Goal: Complete application form

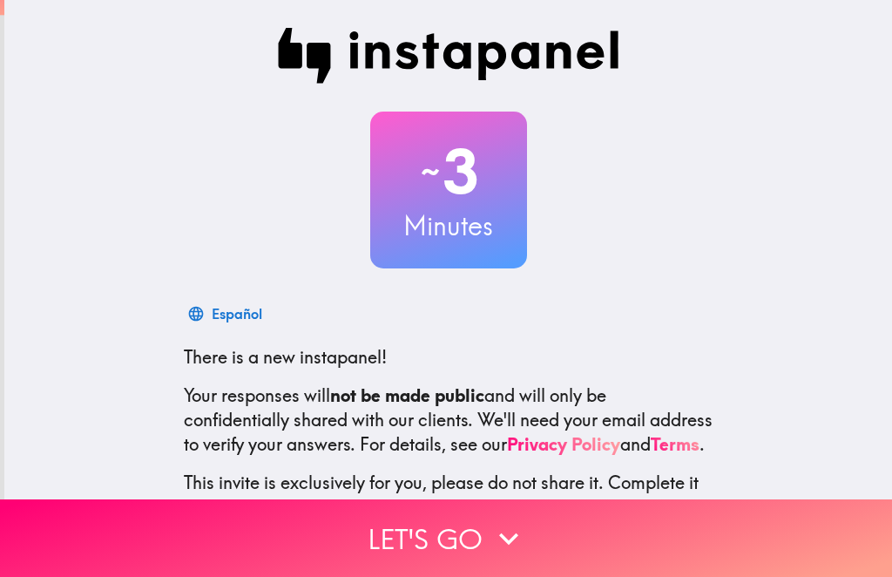
click at [467, 556] on button "Let's go" at bounding box center [446, 538] width 892 height 78
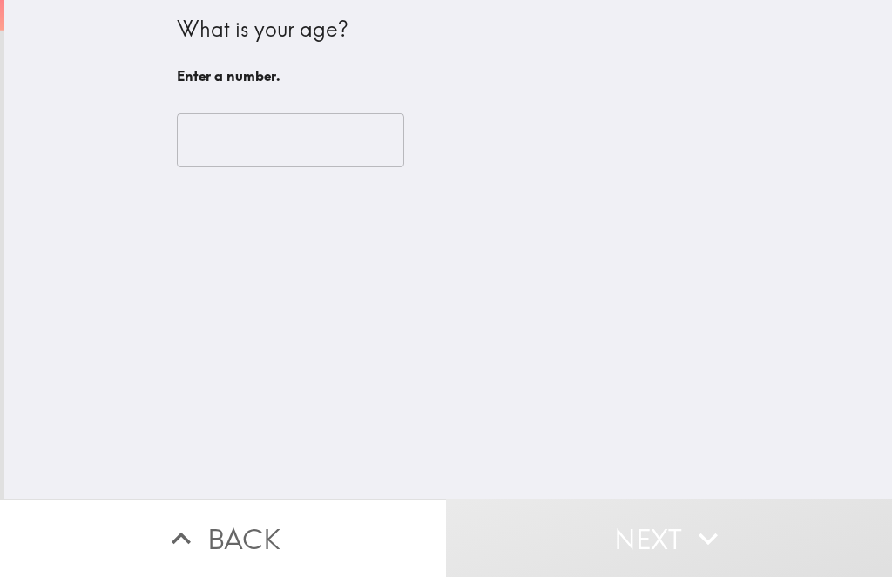
click at [344, 144] on input "number" at bounding box center [290, 140] width 227 height 54
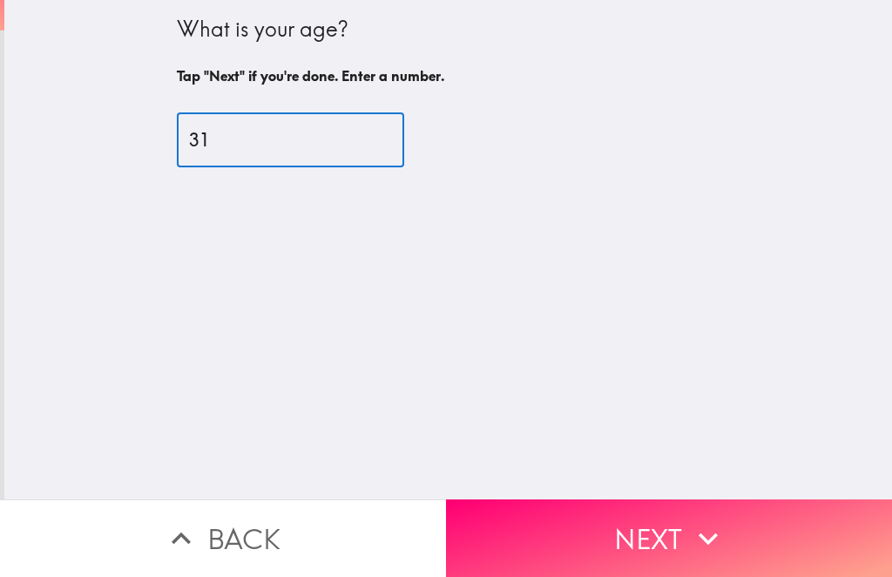
type input "31"
click at [695, 105] on div "31 ​" at bounding box center [449, 140] width 544 height 96
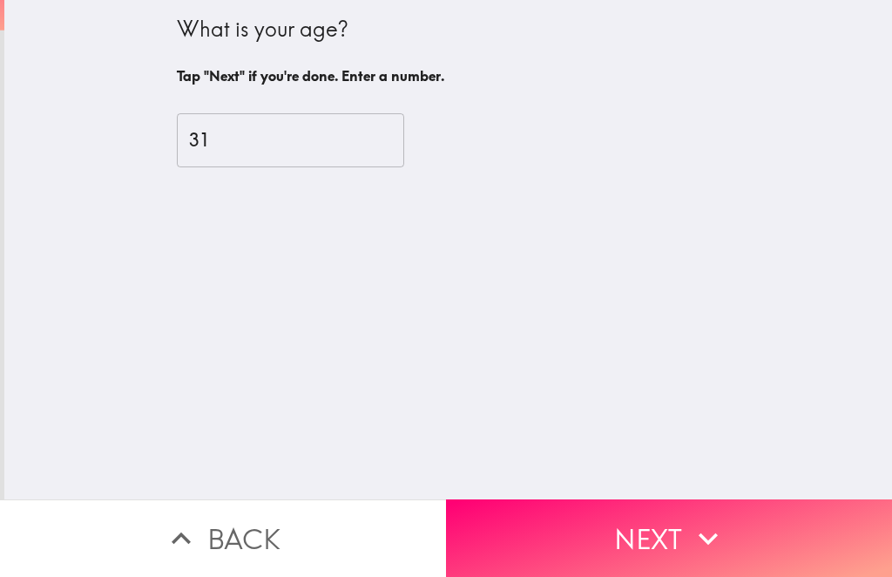
click at [618, 533] on button "Next" at bounding box center [669, 538] width 446 height 78
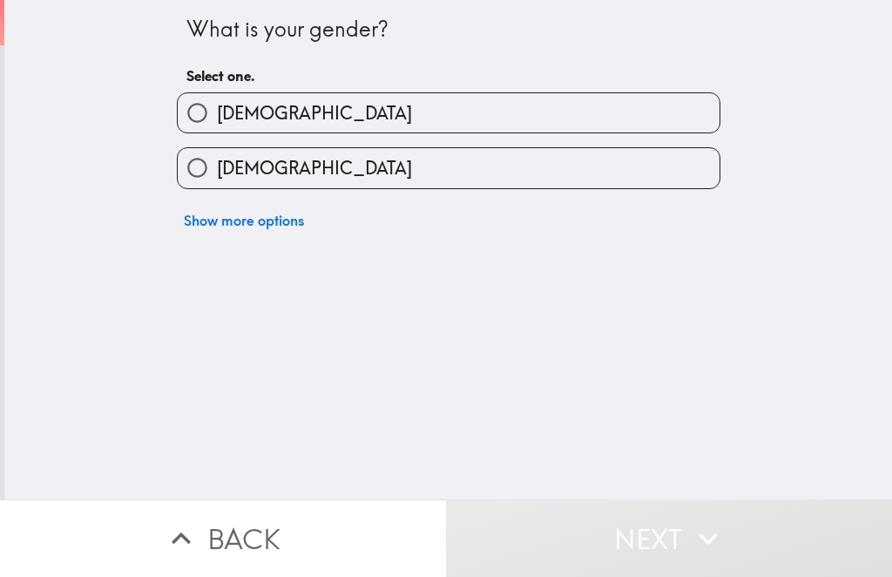
click at [571, 175] on label "[DEMOGRAPHIC_DATA]" at bounding box center [449, 167] width 542 height 39
click at [217, 175] on input "[DEMOGRAPHIC_DATA]" at bounding box center [197, 167] width 39 height 39
radio input "true"
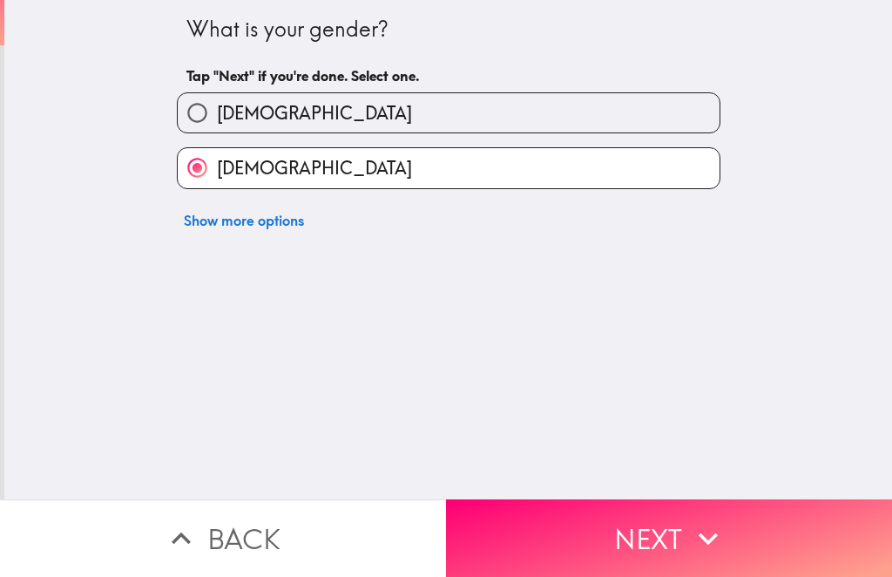
click at [624, 551] on button "Next" at bounding box center [669, 538] width 446 height 78
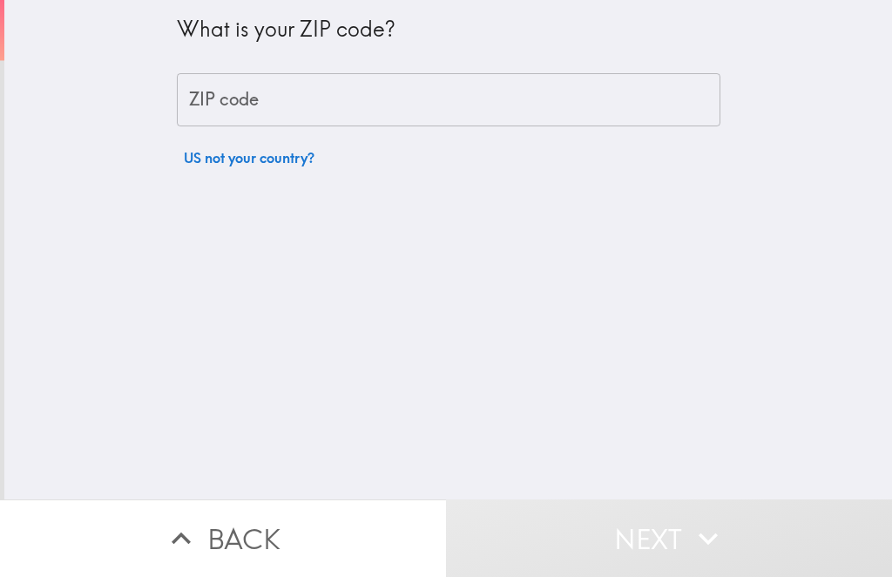
click at [629, 118] on input "ZIP code" at bounding box center [449, 100] width 544 height 54
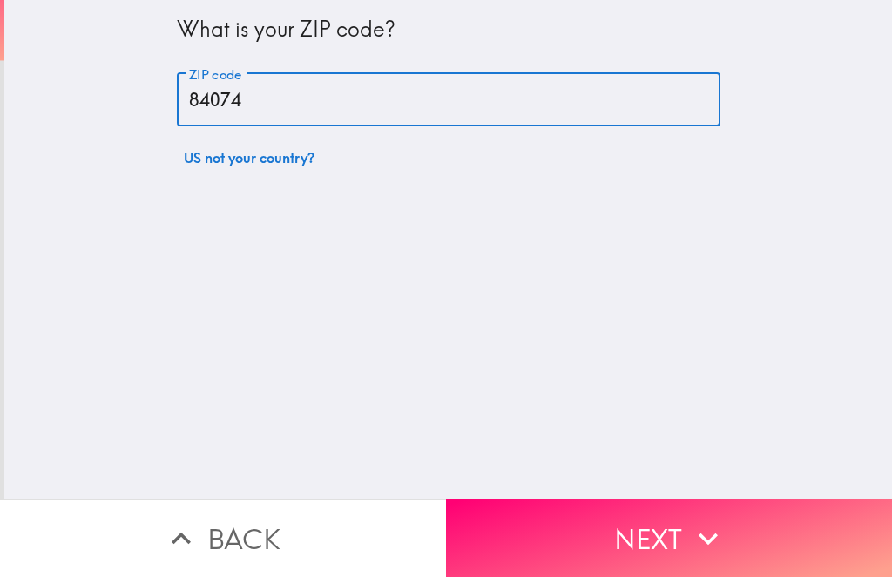
type input "84074"
click at [804, 131] on div "What is your ZIP code? ZIP code 84074 ZIP code US not your country?" at bounding box center [448, 249] width 888 height 499
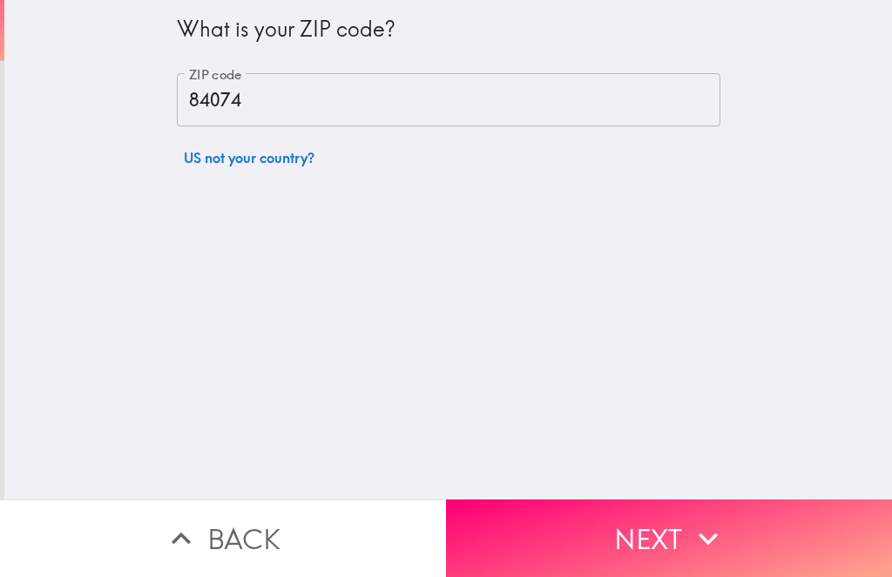
click at [705, 527] on icon "button" at bounding box center [708, 538] width 38 height 38
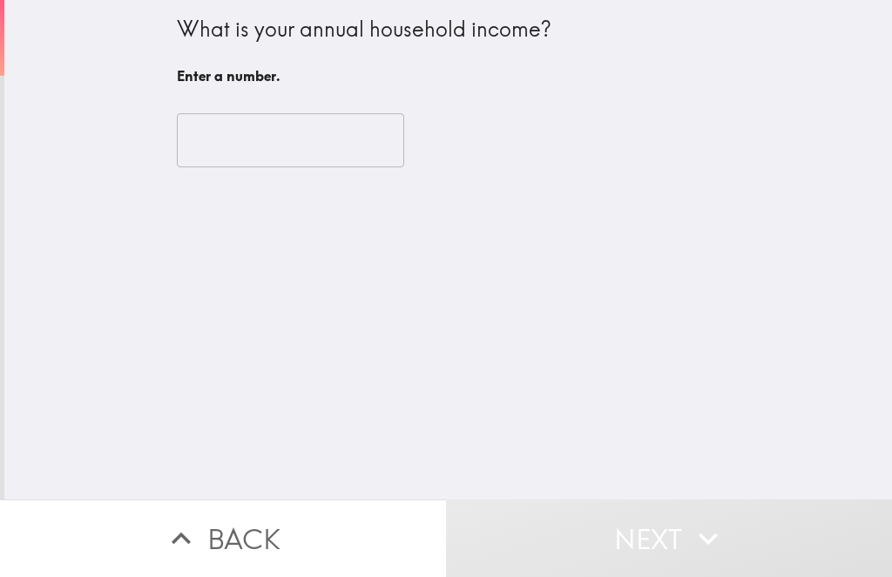
click at [269, 136] on input "number" at bounding box center [290, 140] width 227 height 54
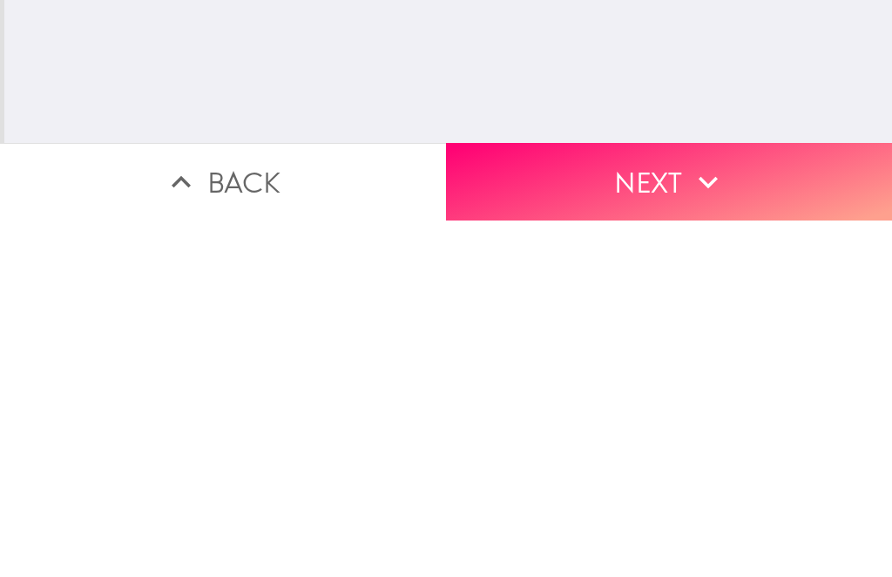
type input "210000"
click at [682, 499] on button "Next" at bounding box center [669, 538] width 446 height 78
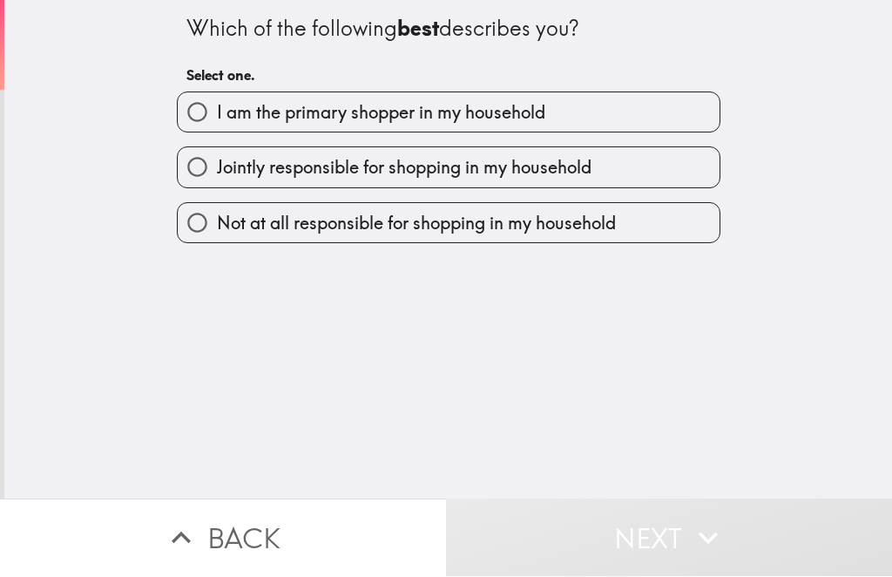
click at [662, 111] on label "I am the primary shopper in my household" at bounding box center [449, 112] width 542 height 39
click at [217, 111] on input "I am the primary shopper in my household" at bounding box center [197, 112] width 39 height 39
radio input "true"
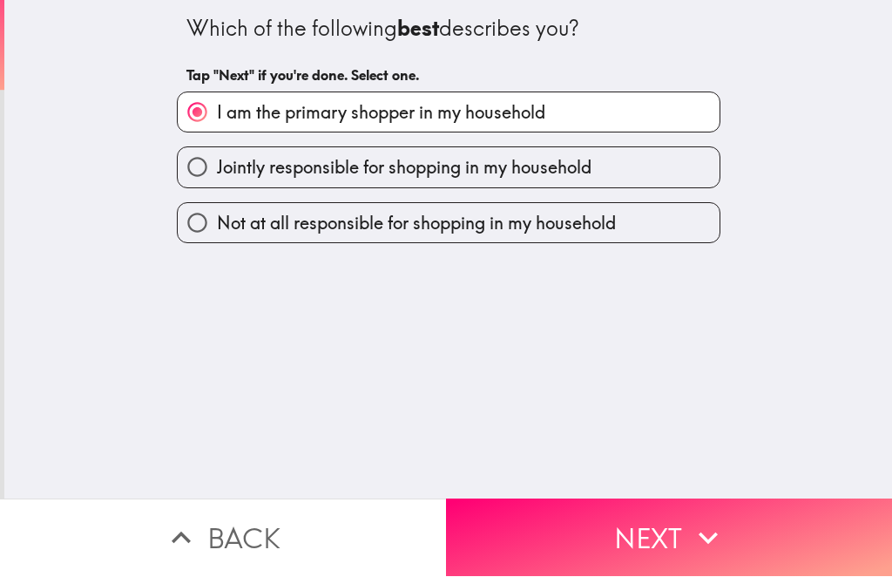
click at [797, 519] on button "Next" at bounding box center [669, 538] width 446 height 78
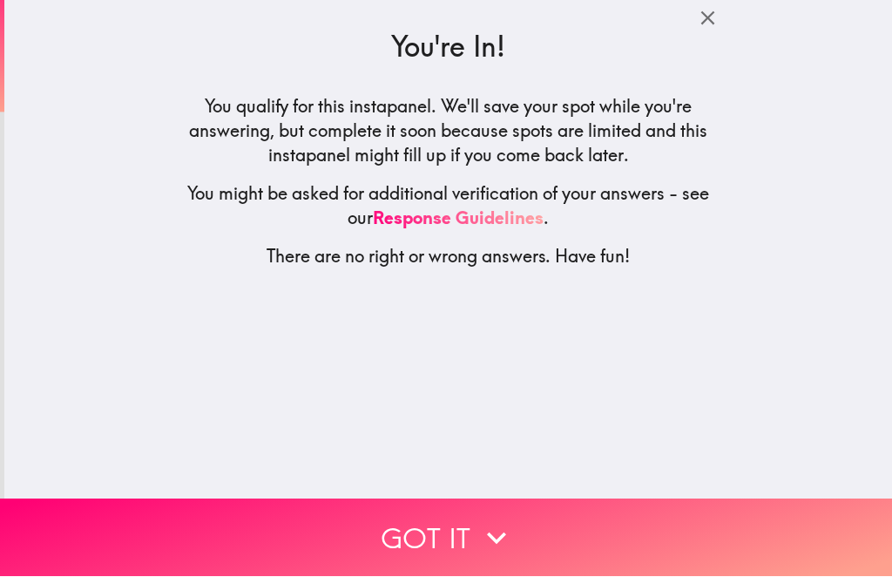
click at [724, 534] on button "Got it" at bounding box center [446, 538] width 892 height 78
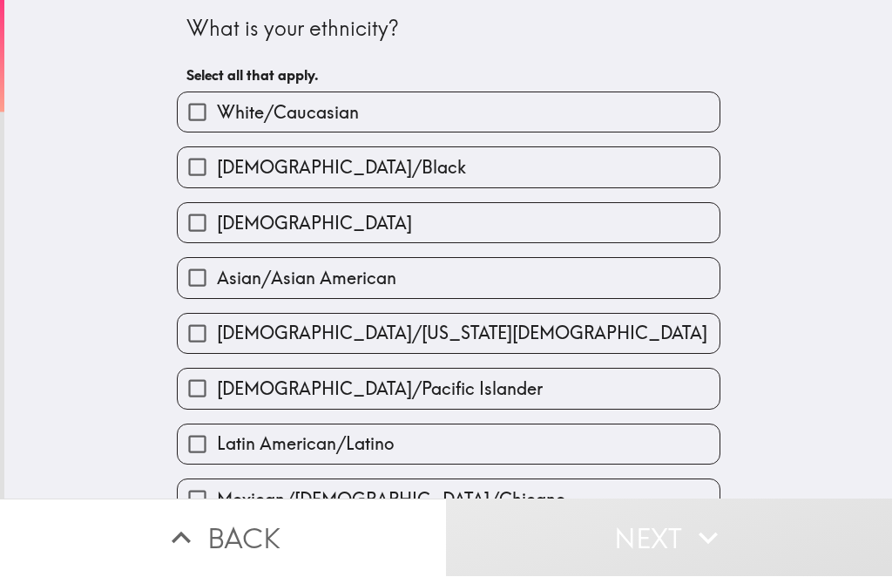
click at [471, 107] on label "White/Caucasian" at bounding box center [449, 112] width 542 height 39
click at [217, 107] on input "White/Caucasian" at bounding box center [197, 112] width 39 height 39
checkbox input "true"
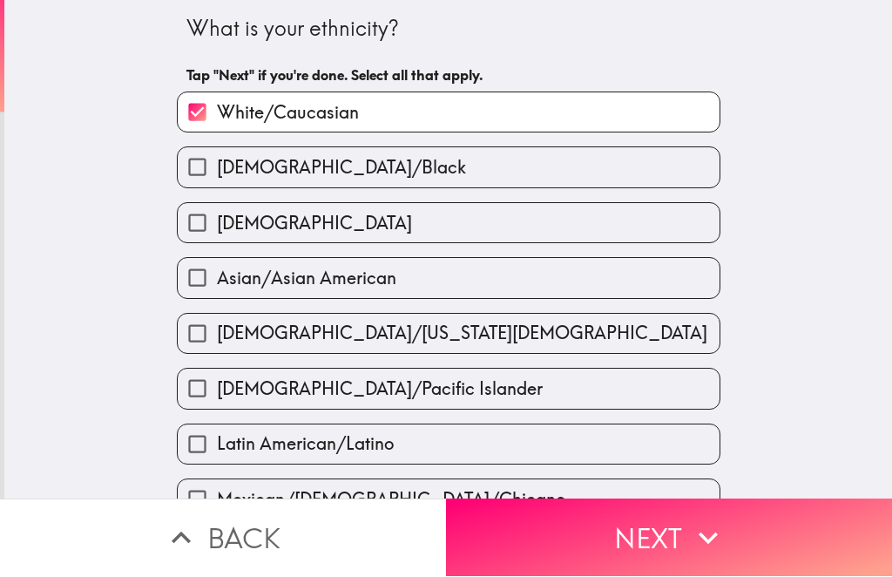
click at [706, 542] on icon "button" at bounding box center [708, 538] width 38 height 38
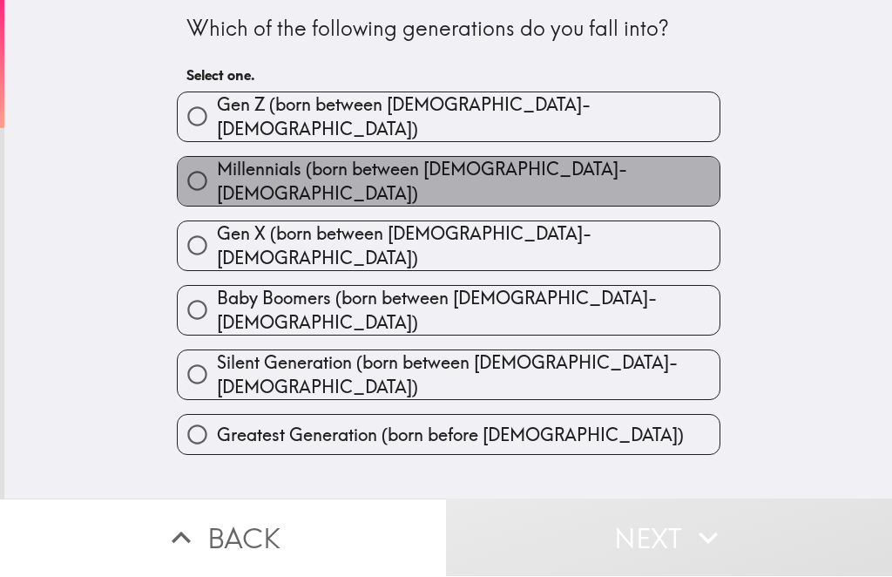
click at [583, 175] on label "Millennials (born between [DEMOGRAPHIC_DATA]-[DEMOGRAPHIC_DATA])" at bounding box center [449, 182] width 542 height 49
click at [217, 175] on input "Millennials (born between [DEMOGRAPHIC_DATA]-[DEMOGRAPHIC_DATA])" at bounding box center [197, 181] width 39 height 39
radio input "true"
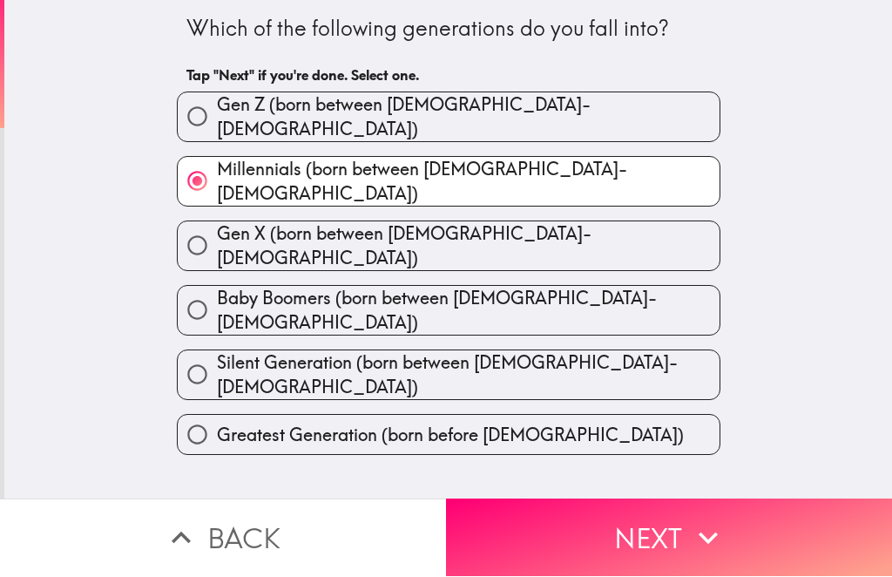
click at [692, 543] on icon "button" at bounding box center [708, 538] width 38 height 38
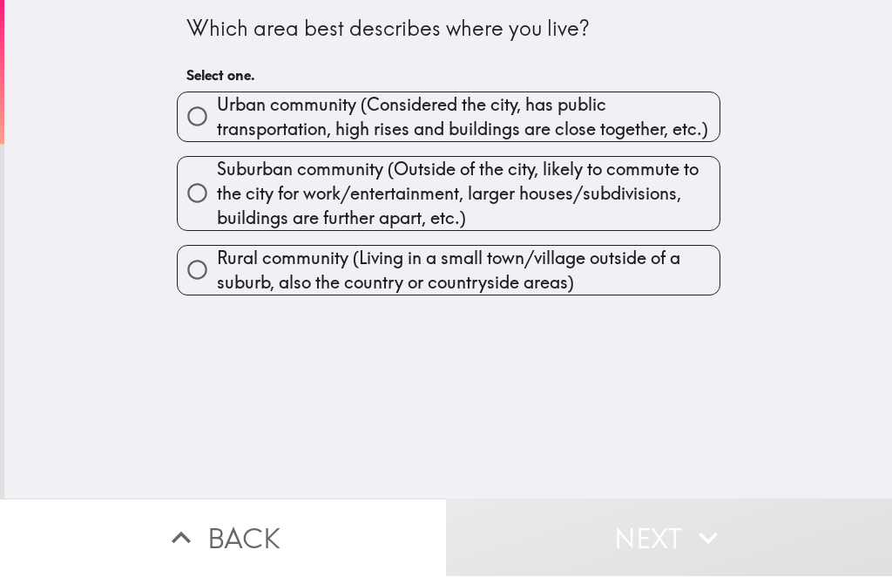
click at [584, 188] on span "Suburban community (Outside of the city, likely to commute to the city for work…" at bounding box center [468, 194] width 503 height 73
click at [217, 188] on input "Suburban community (Outside of the city, likely to commute to the city for work…" at bounding box center [197, 193] width 39 height 39
radio input "true"
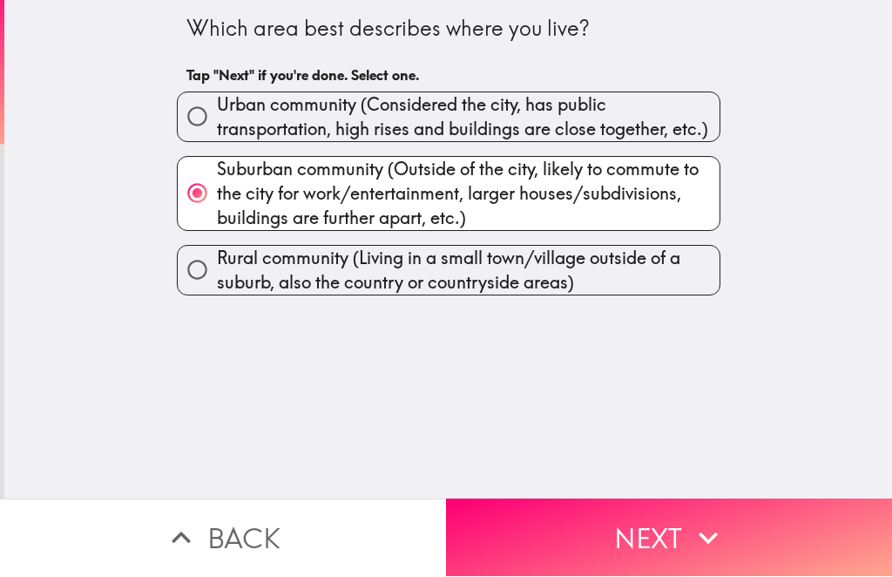
click at [726, 526] on icon "button" at bounding box center [708, 538] width 38 height 38
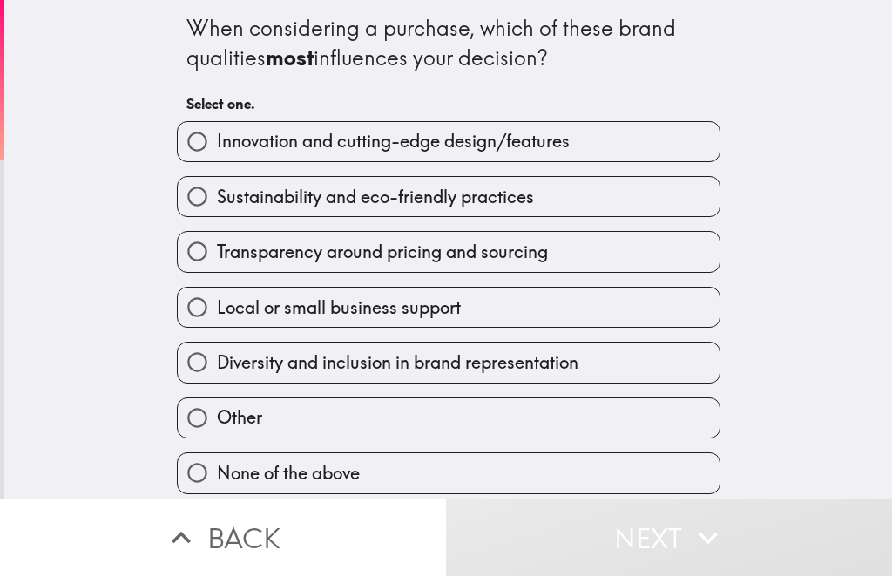
click at [629, 197] on label "Sustainability and eco-friendly practices" at bounding box center [449, 197] width 542 height 39
click at [217, 197] on input "Sustainability and eco-friendly practices" at bounding box center [197, 197] width 39 height 39
radio input "true"
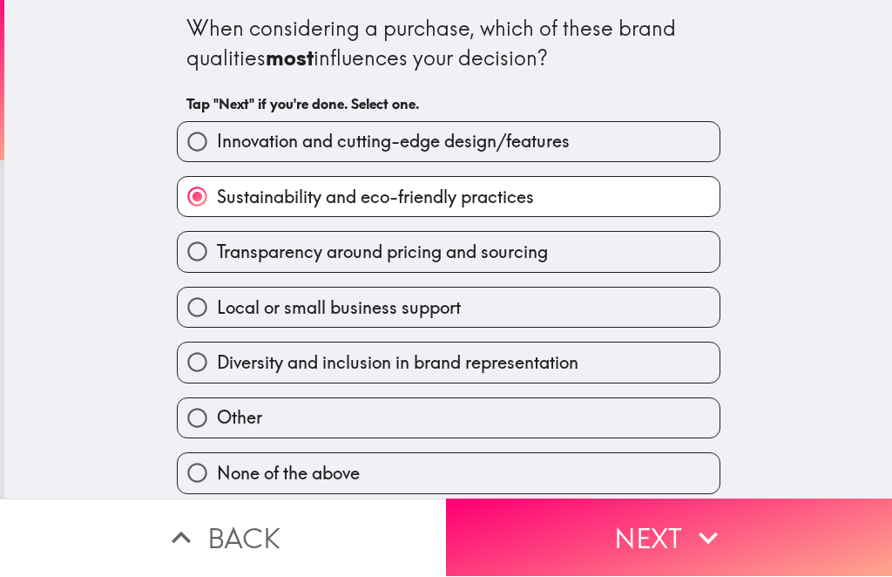
click at [741, 533] on button "Next" at bounding box center [669, 538] width 446 height 78
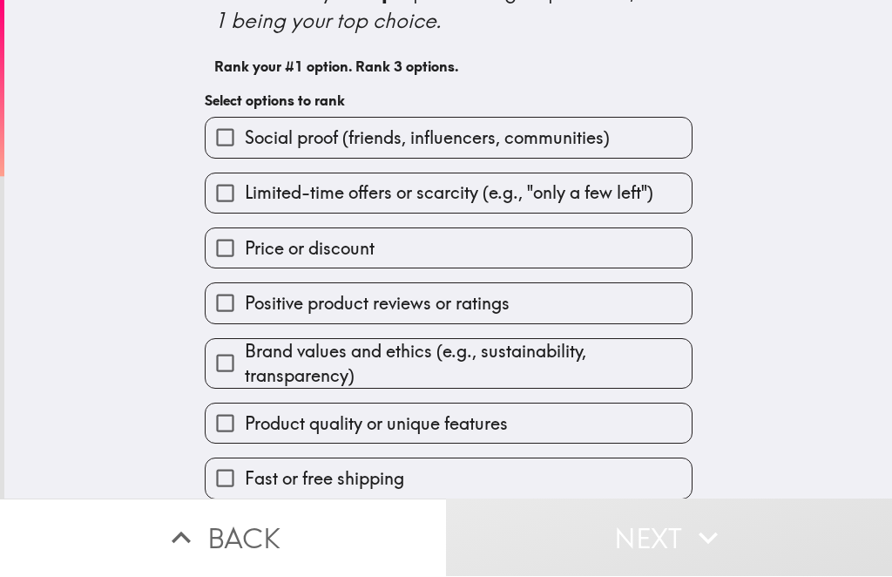
scroll to position [98, 0]
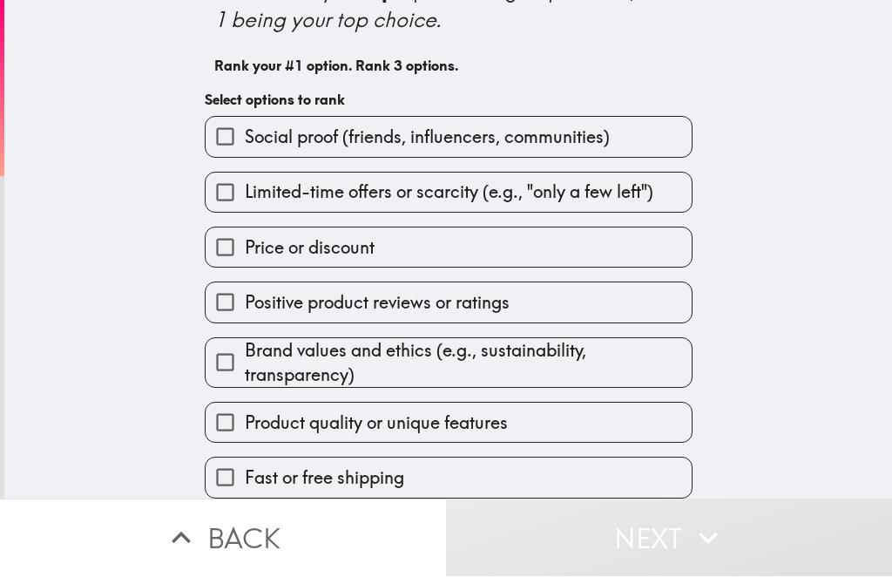
click at [511, 318] on label "Positive product reviews or ratings" at bounding box center [449, 302] width 486 height 39
click at [245, 318] on input "Positive product reviews or ratings" at bounding box center [225, 302] width 39 height 39
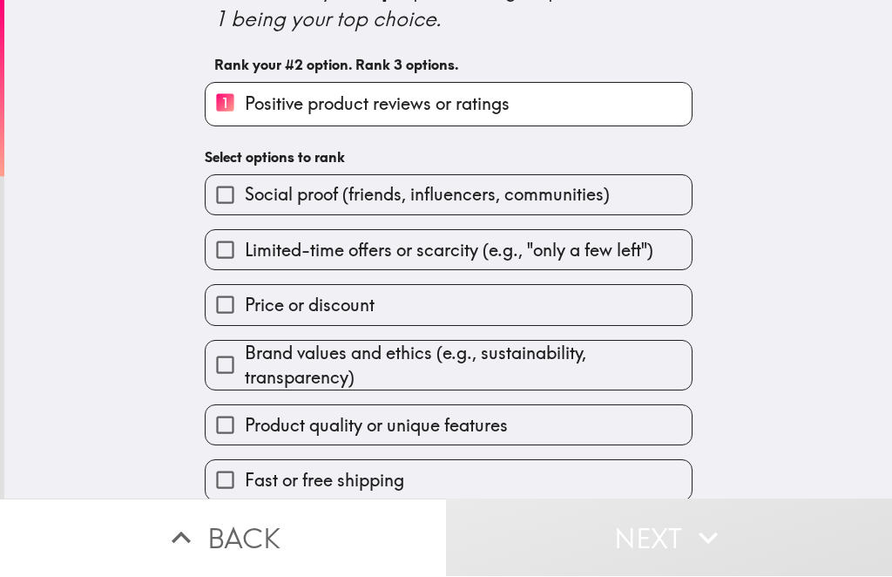
click at [554, 430] on label "Product quality or unique features" at bounding box center [449, 425] width 486 height 39
click at [245, 430] on input "Product quality or unique features" at bounding box center [225, 425] width 39 height 39
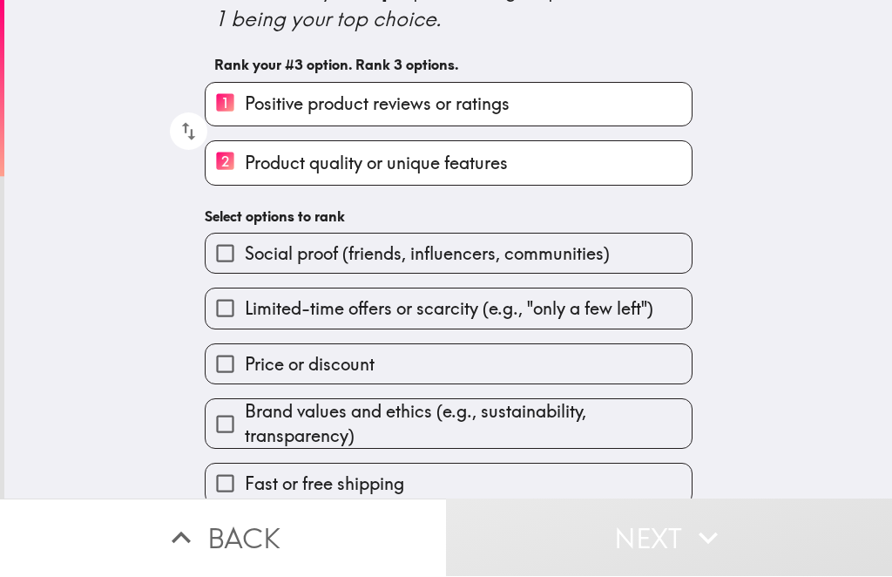
click at [597, 109] on label "1 Positive product reviews or ratings" at bounding box center [449, 105] width 486 height 43
click at [245, 109] on input "1 Positive product reviews or ratings" at bounding box center [225, 105] width 39 height 43
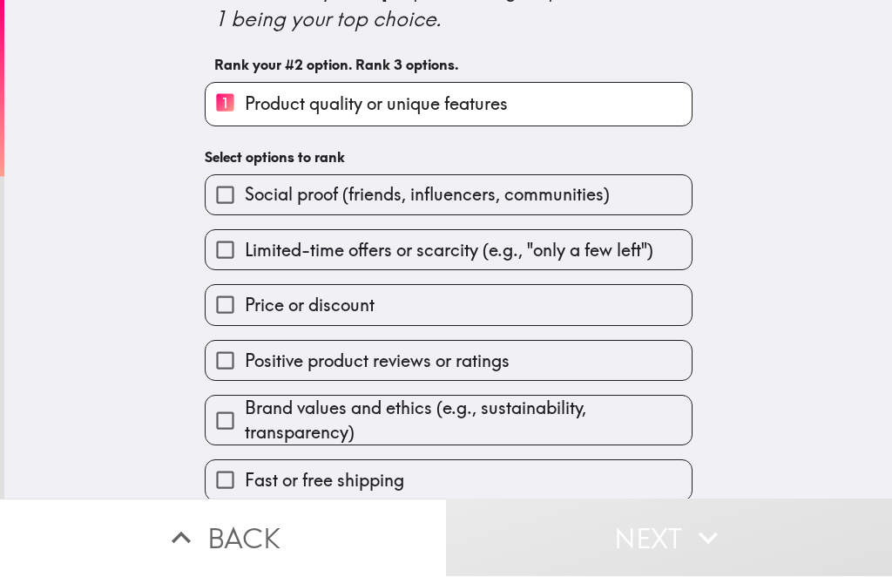
click at [613, 106] on label "1 Product quality or unique features" at bounding box center [449, 105] width 486 height 43
click at [245, 106] on input "1 Product quality or unique features" at bounding box center [225, 105] width 39 height 43
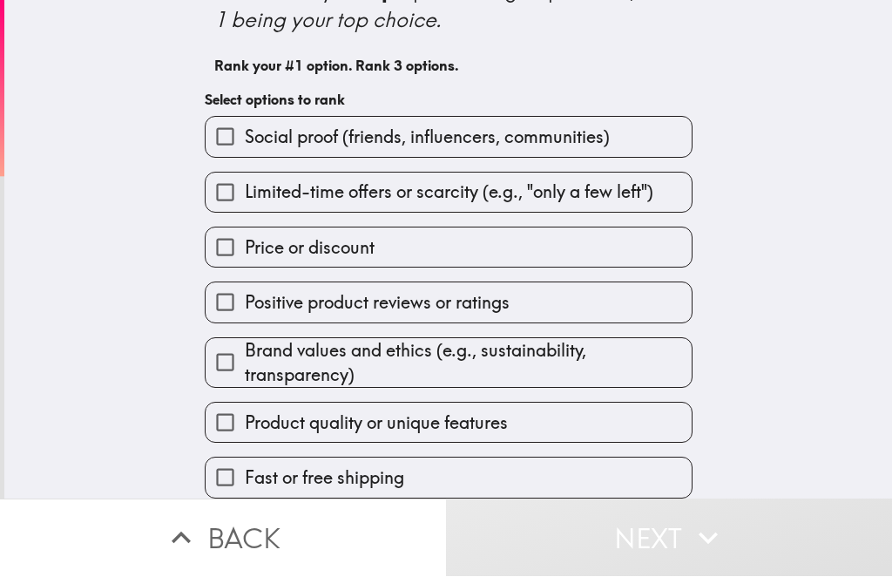
click at [581, 420] on label "Product quality or unique features" at bounding box center [449, 423] width 486 height 39
click at [245, 420] on input "Product quality or unique features" at bounding box center [225, 423] width 39 height 39
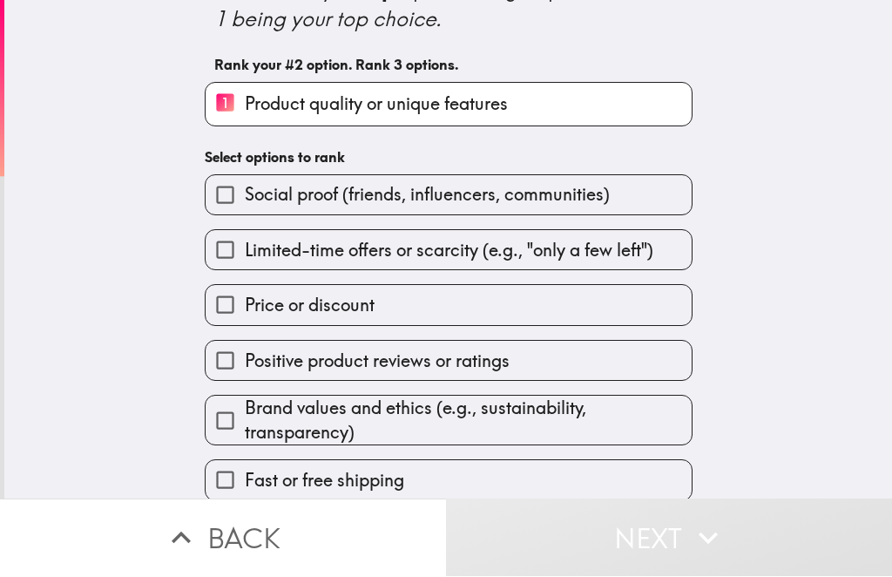
click at [580, 363] on label "Positive product reviews or ratings" at bounding box center [449, 361] width 486 height 39
click at [245, 363] on input "Positive product reviews or ratings" at bounding box center [225, 361] width 39 height 39
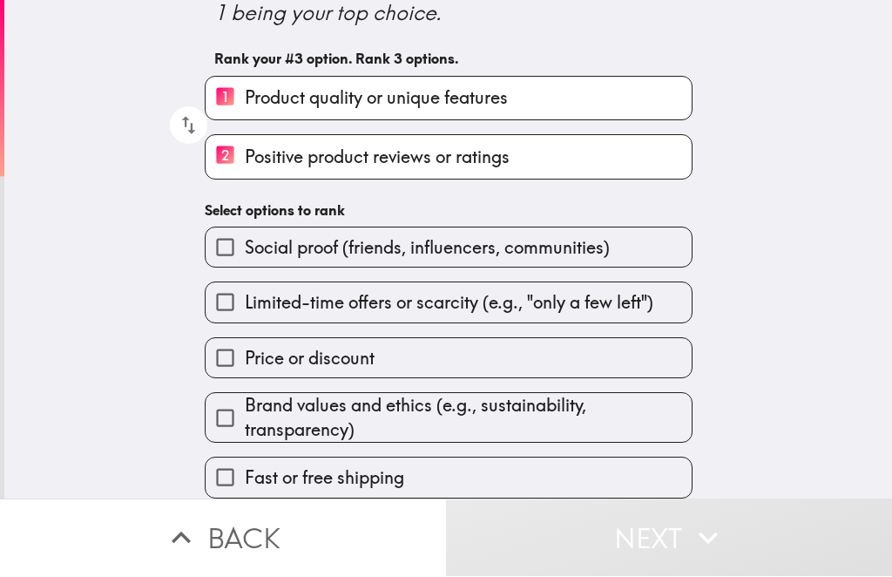
scroll to position [105, 0]
click at [602, 401] on span "Brand values and ethics (e.g., sustainability, transparency)" at bounding box center [468, 418] width 447 height 49
click at [245, 401] on input "Brand values and ethics (e.g., sustainability, transparency)" at bounding box center [225, 418] width 39 height 39
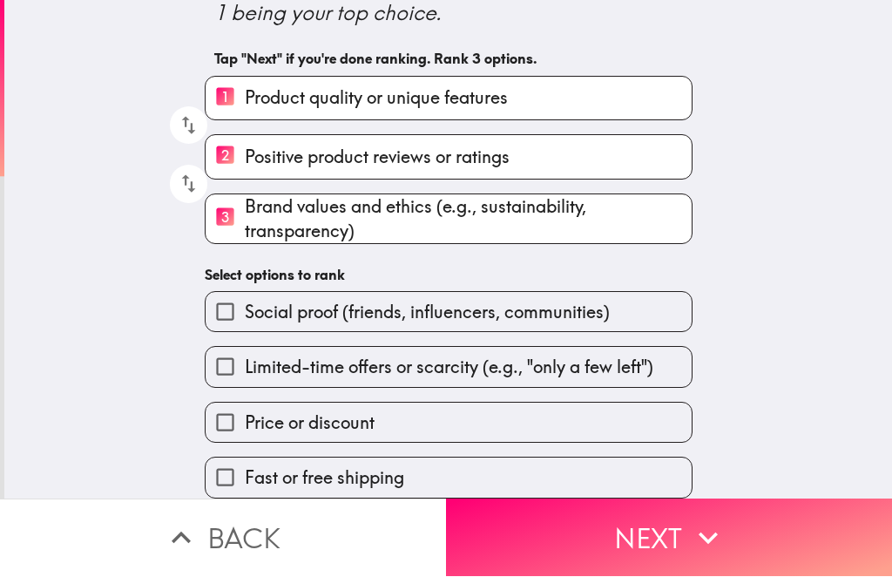
click at [639, 530] on button "Next" at bounding box center [669, 538] width 446 height 78
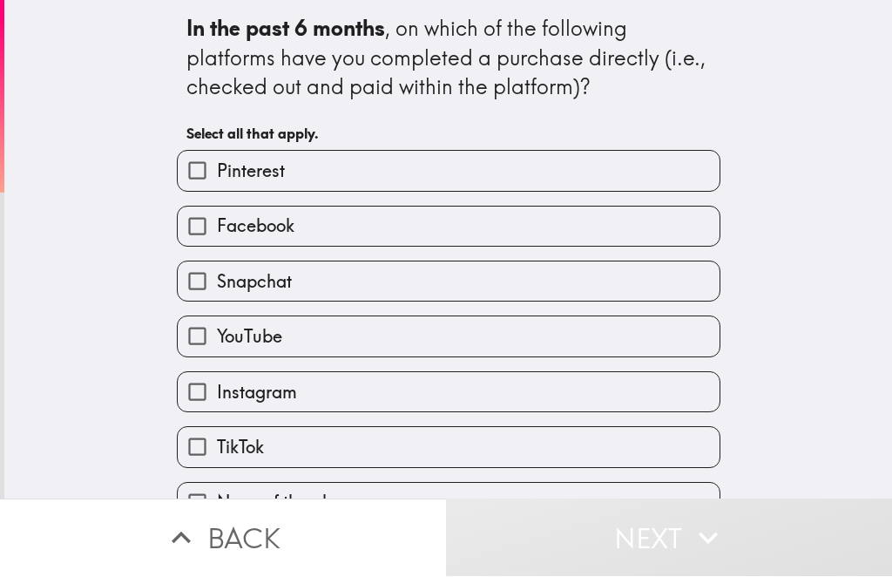
click at [575, 179] on label "Pinterest" at bounding box center [449, 171] width 542 height 39
click at [217, 179] on input "Pinterest" at bounding box center [197, 171] width 39 height 39
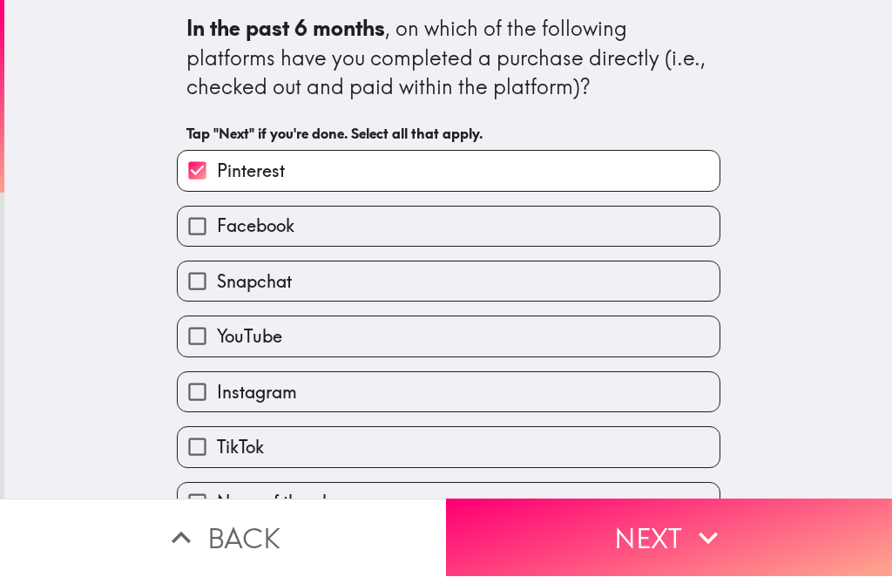
click at [580, 173] on label "Pinterest" at bounding box center [449, 171] width 542 height 39
click at [217, 173] on input "Pinterest" at bounding box center [197, 171] width 39 height 39
checkbox input "false"
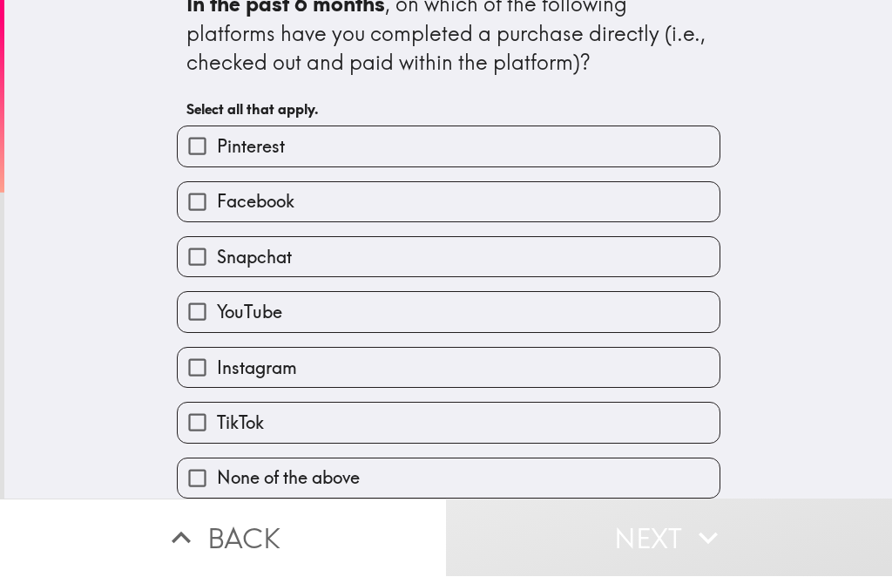
scroll to position [26, 0]
click at [471, 417] on label "TikTok" at bounding box center [449, 423] width 542 height 39
click at [217, 417] on input "TikTok" at bounding box center [197, 423] width 39 height 39
checkbox input "true"
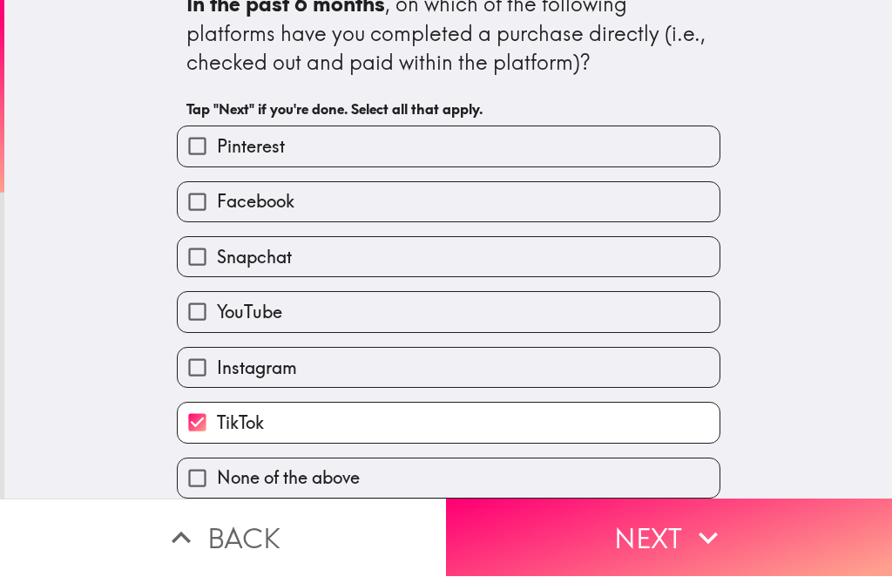
click at [577, 524] on button "Next" at bounding box center [669, 538] width 446 height 78
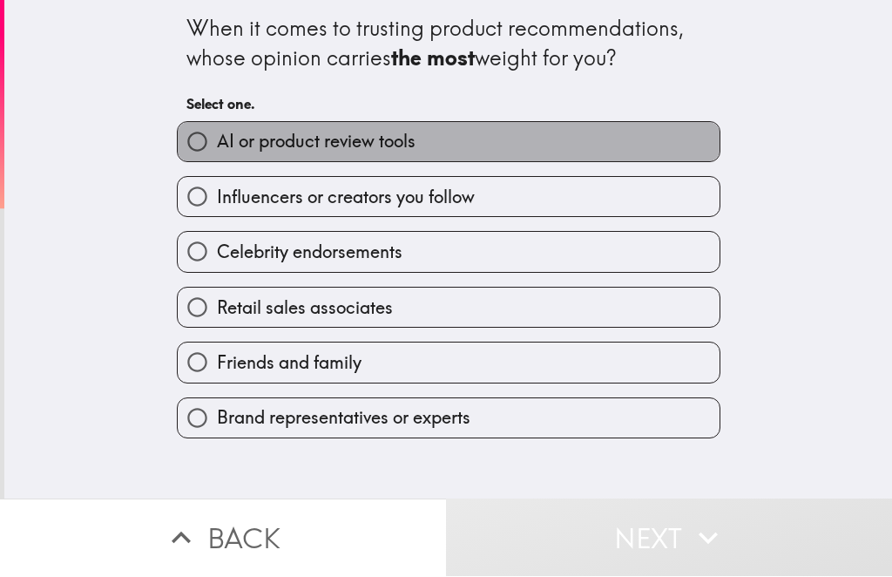
click at [499, 139] on label "AI or product review tools" at bounding box center [449, 142] width 542 height 39
click at [217, 139] on input "AI or product review tools" at bounding box center [197, 142] width 39 height 39
radio input "true"
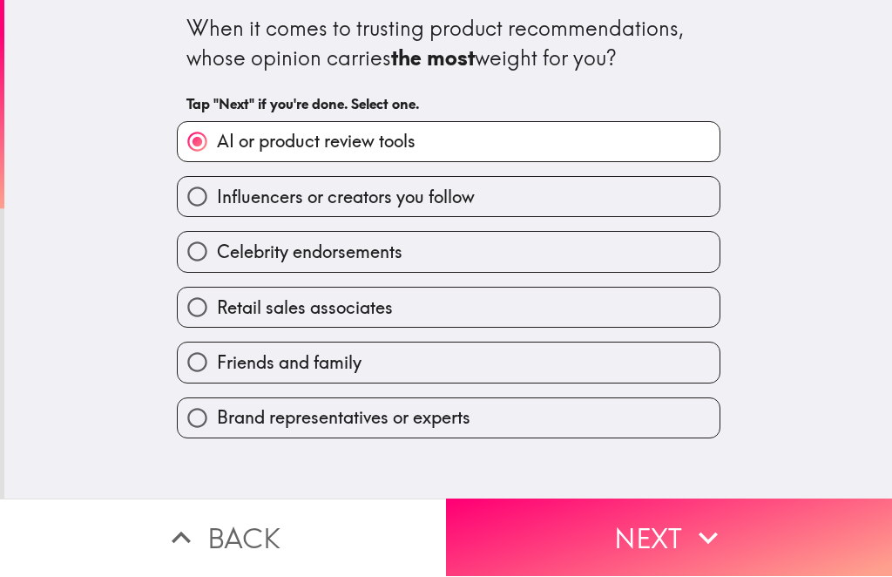
click at [580, 548] on button "Next" at bounding box center [669, 538] width 446 height 78
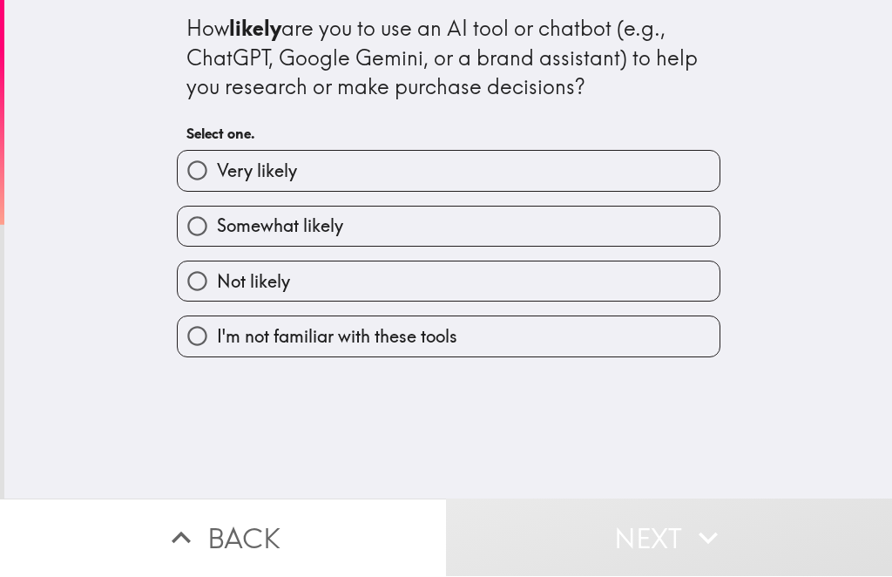
click at [648, 175] on label "Very likely" at bounding box center [449, 171] width 542 height 39
click at [217, 175] on input "Very likely" at bounding box center [197, 171] width 39 height 39
radio input "true"
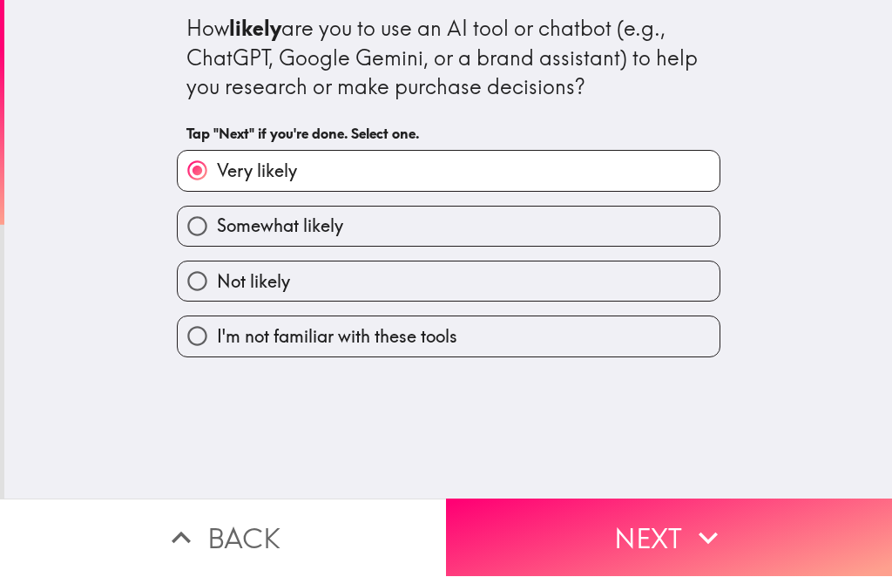
click at [719, 529] on icon "button" at bounding box center [708, 538] width 38 height 38
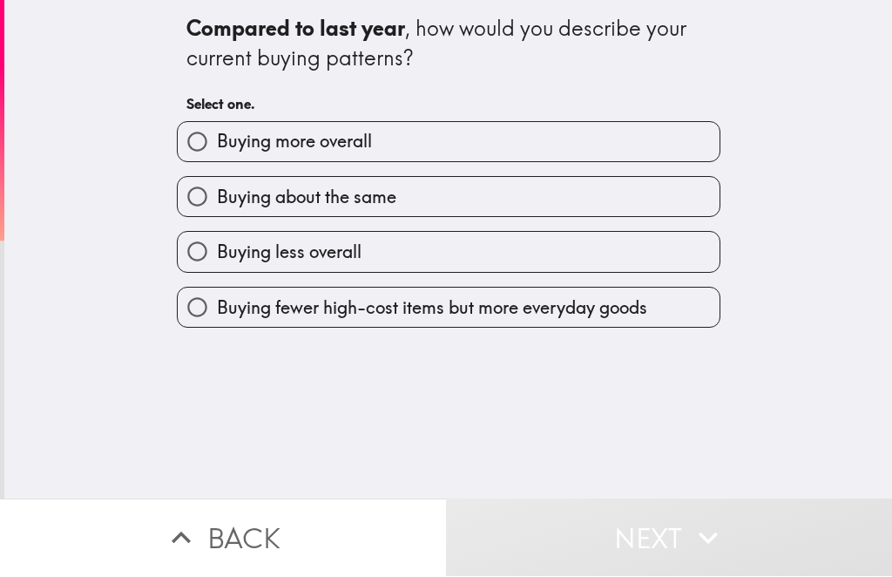
click at [614, 155] on label "Buying more overall" at bounding box center [449, 142] width 542 height 39
click at [217, 155] on input "Buying more overall" at bounding box center [197, 142] width 39 height 39
radio input "true"
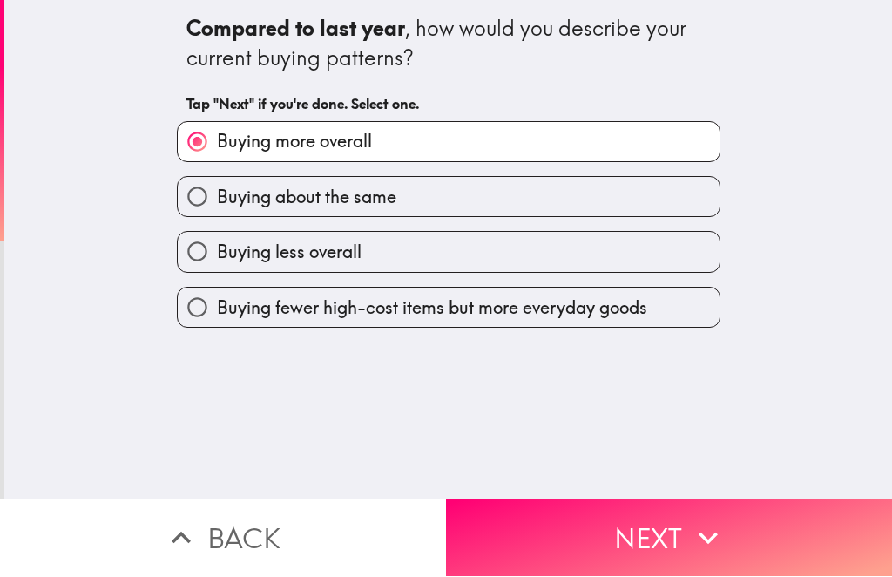
click at [710, 528] on icon "button" at bounding box center [708, 538] width 38 height 38
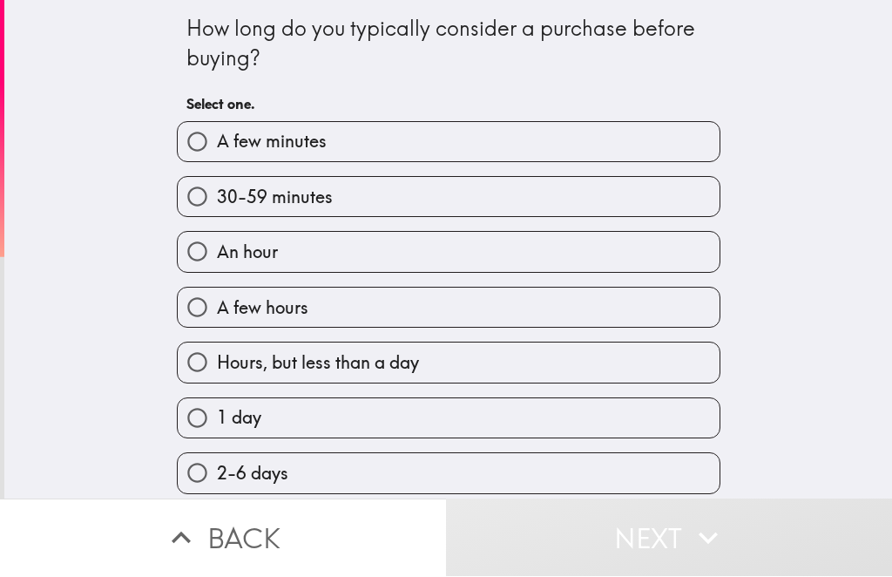
click at [556, 209] on label "30-59 minutes" at bounding box center [449, 197] width 542 height 39
click at [217, 209] on input "30-59 minutes" at bounding box center [197, 197] width 39 height 39
radio input "true"
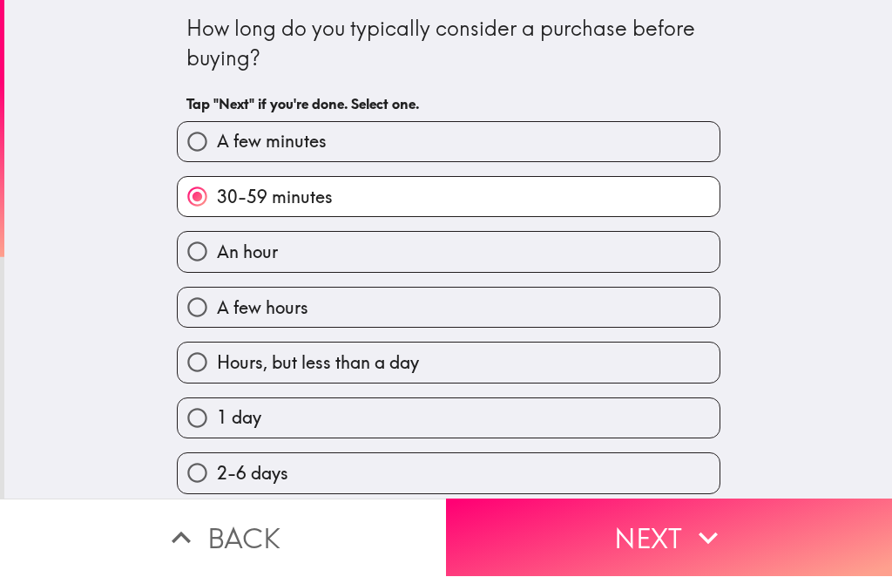
click at [716, 534] on icon "button" at bounding box center [708, 539] width 19 height 12
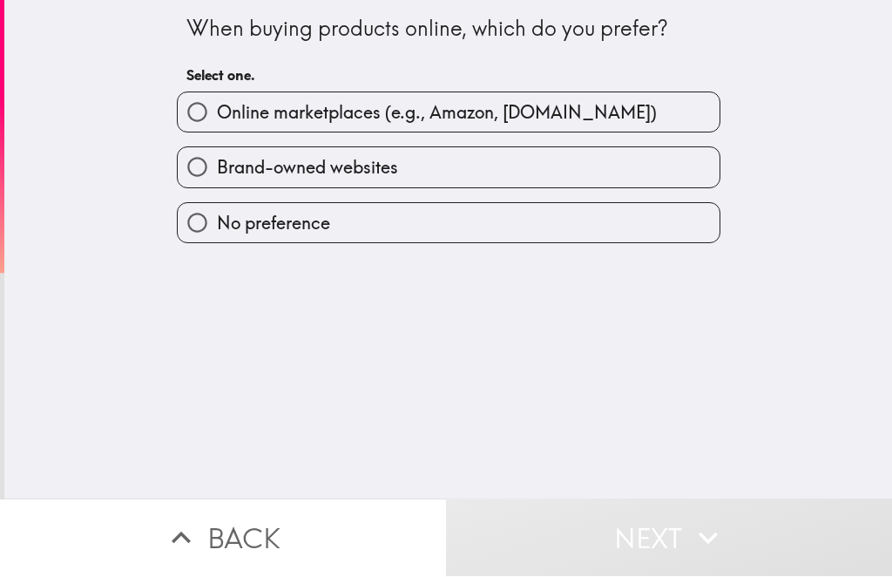
click at [650, 114] on label "Online marketplaces (e.g., Amazon, [DOMAIN_NAME])" at bounding box center [449, 112] width 542 height 39
click at [217, 114] on input "Online marketplaces (e.g., Amazon, [DOMAIN_NAME])" at bounding box center [197, 112] width 39 height 39
radio input "true"
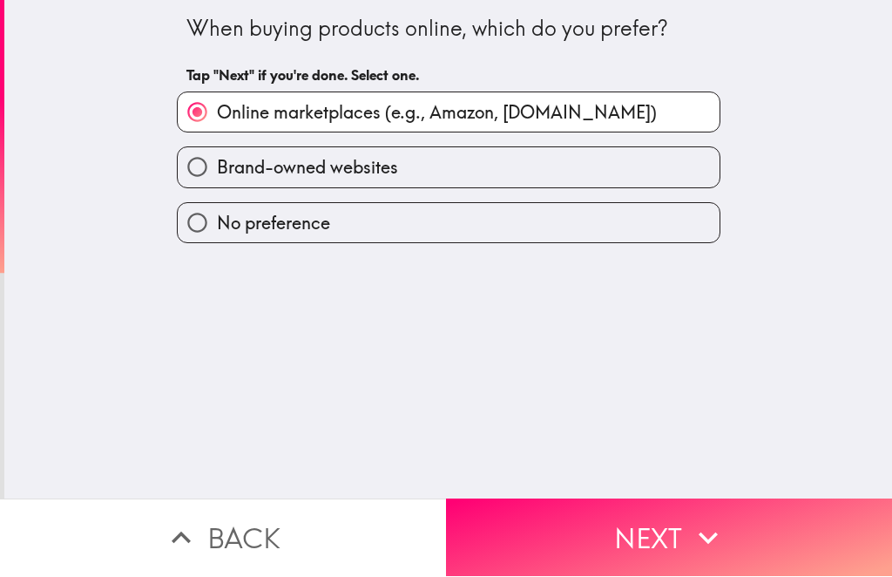
click at [730, 512] on button "Next" at bounding box center [669, 538] width 446 height 78
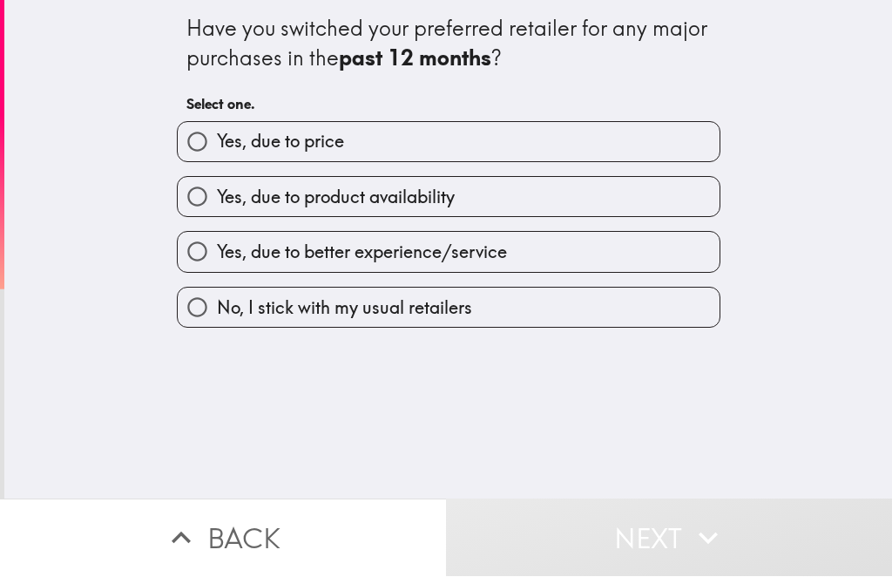
click at [621, 214] on label "Yes, due to product availability" at bounding box center [449, 197] width 542 height 39
click at [217, 214] on input "Yes, due to product availability" at bounding box center [197, 197] width 39 height 39
radio input "true"
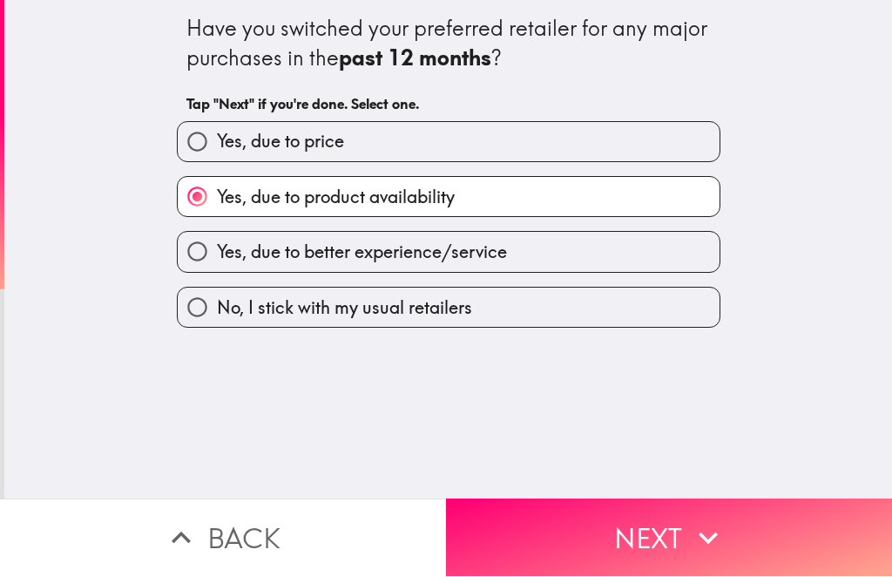
click at [714, 528] on icon "button" at bounding box center [708, 538] width 38 height 38
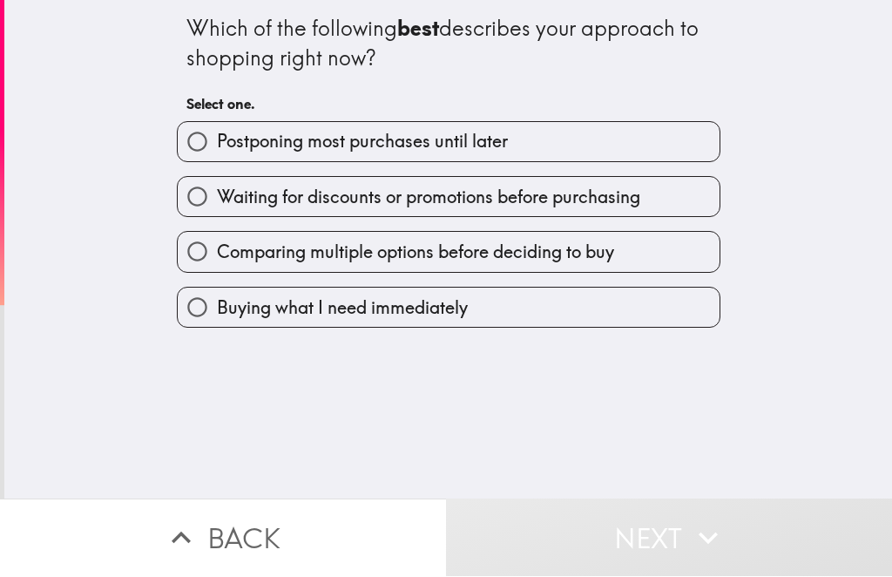
click at [614, 248] on span "Comparing multiple options before deciding to buy" at bounding box center [415, 253] width 397 height 24
click at [217, 248] on input "Comparing multiple options before deciding to buy" at bounding box center [197, 252] width 39 height 39
radio input "true"
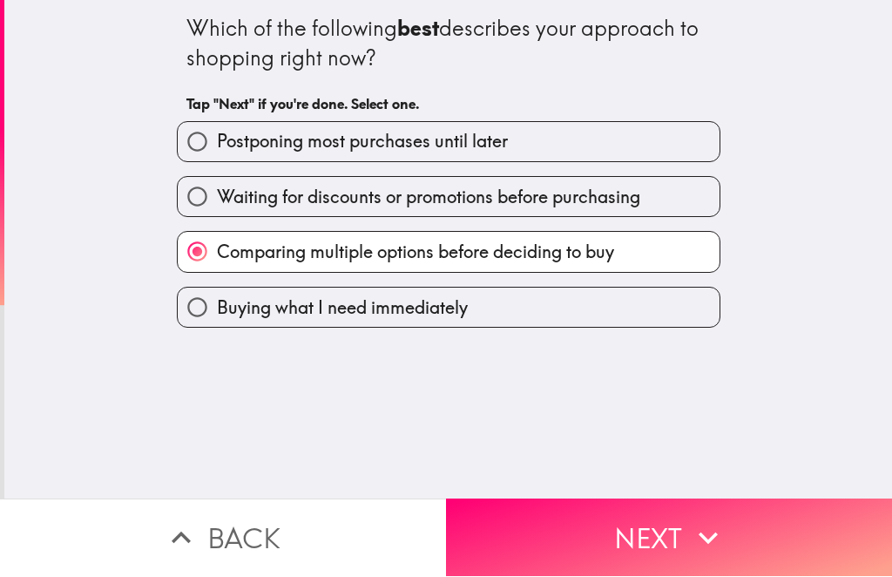
click at [736, 533] on button "Next" at bounding box center [669, 538] width 446 height 78
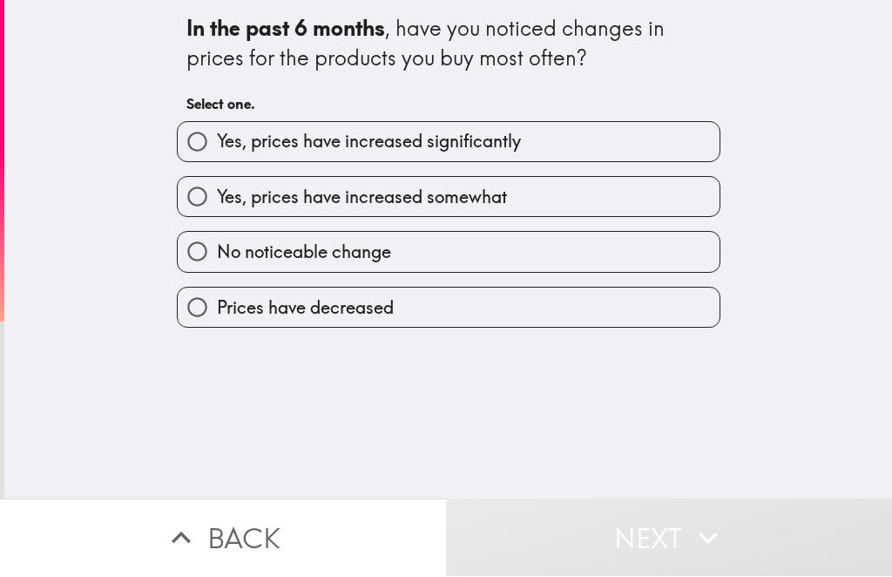
click at [633, 195] on label "Yes, prices have increased somewhat" at bounding box center [449, 197] width 542 height 39
click at [217, 195] on input "Yes, prices have increased somewhat" at bounding box center [197, 197] width 39 height 39
radio input "true"
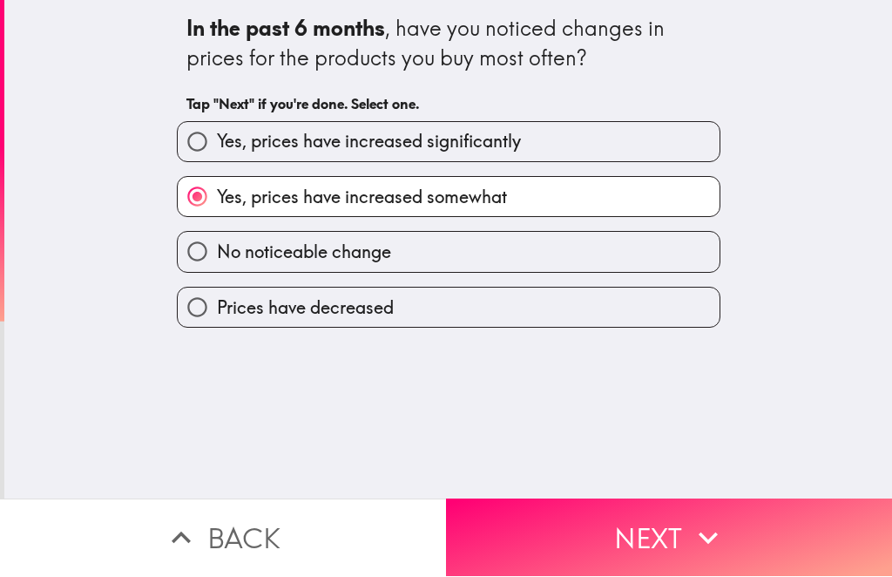
click at [703, 528] on icon "button" at bounding box center [708, 538] width 38 height 38
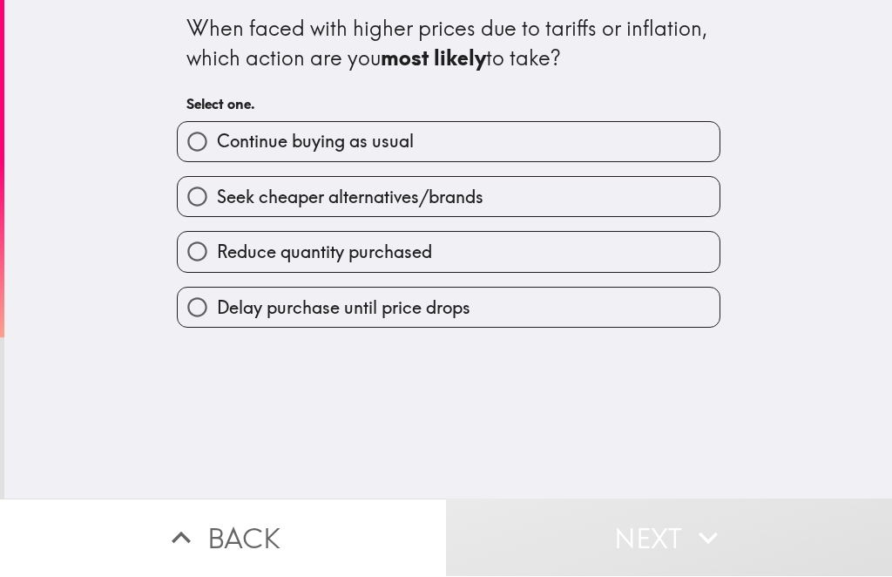
click at [628, 138] on label "Continue buying as usual" at bounding box center [449, 142] width 542 height 39
click at [217, 138] on input "Continue buying as usual" at bounding box center [197, 142] width 39 height 39
radio input "true"
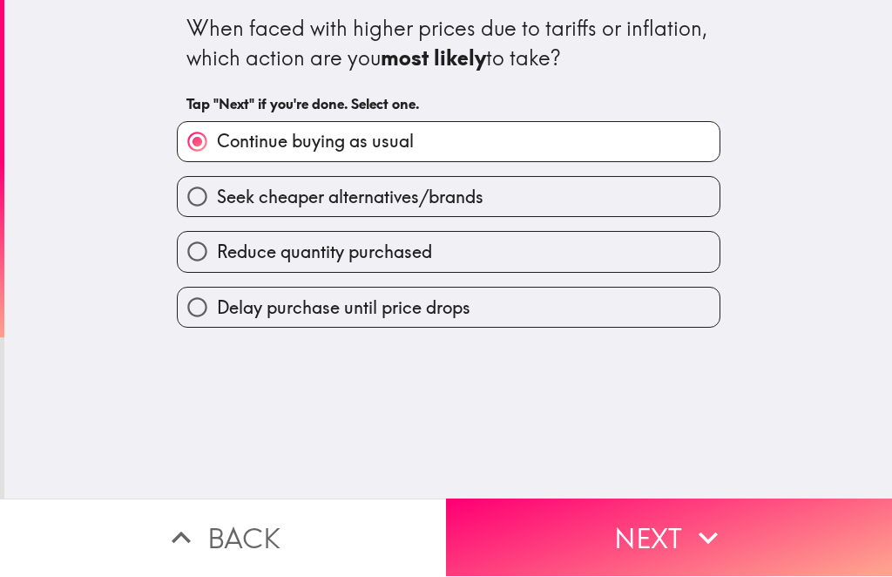
click at [716, 531] on icon "button" at bounding box center [708, 538] width 38 height 38
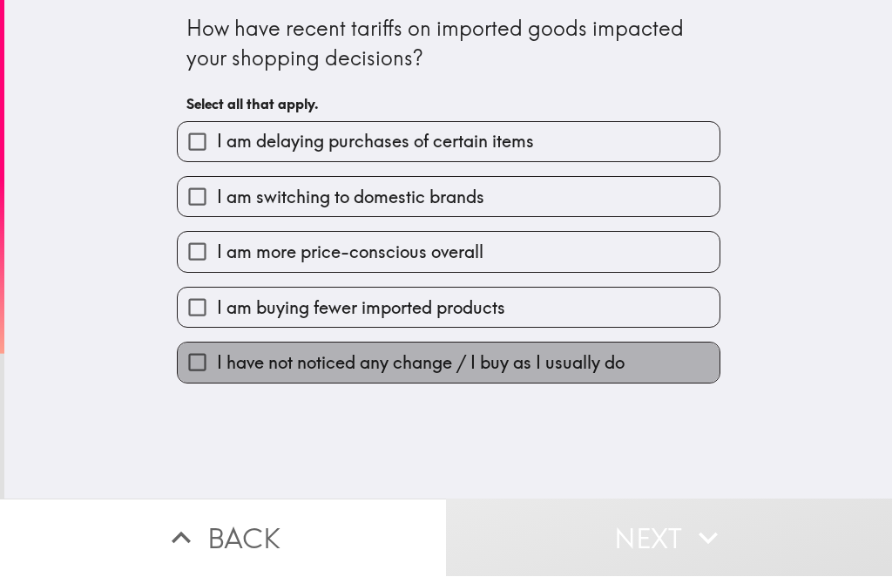
click at [603, 349] on label "I have not noticed any change / I buy as I usually do" at bounding box center [449, 362] width 542 height 39
click at [217, 349] on input "I have not noticed any change / I buy as I usually do" at bounding box center [197, 362] width 39 height 39
checkbox input "true"
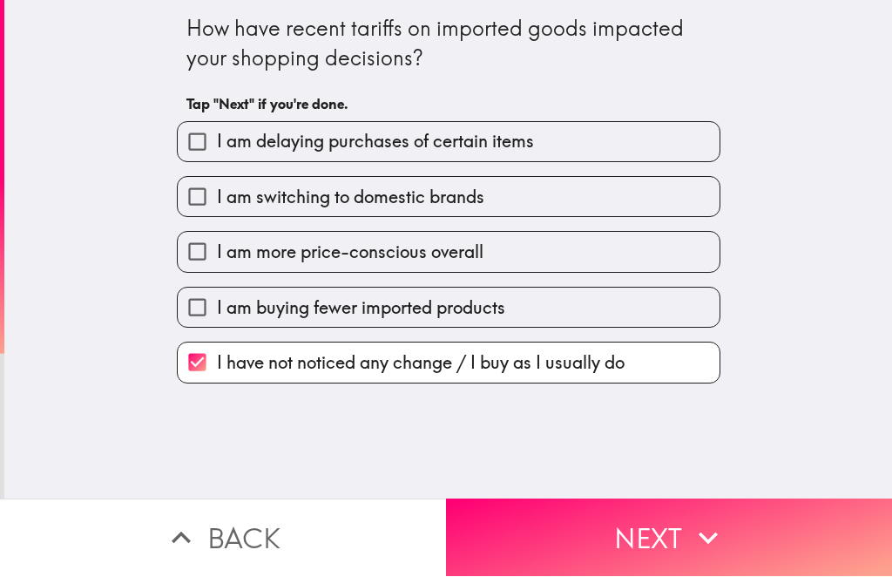
click at [710, 533] on icon "button" at bounding box center [708, 538] width 38 height 38
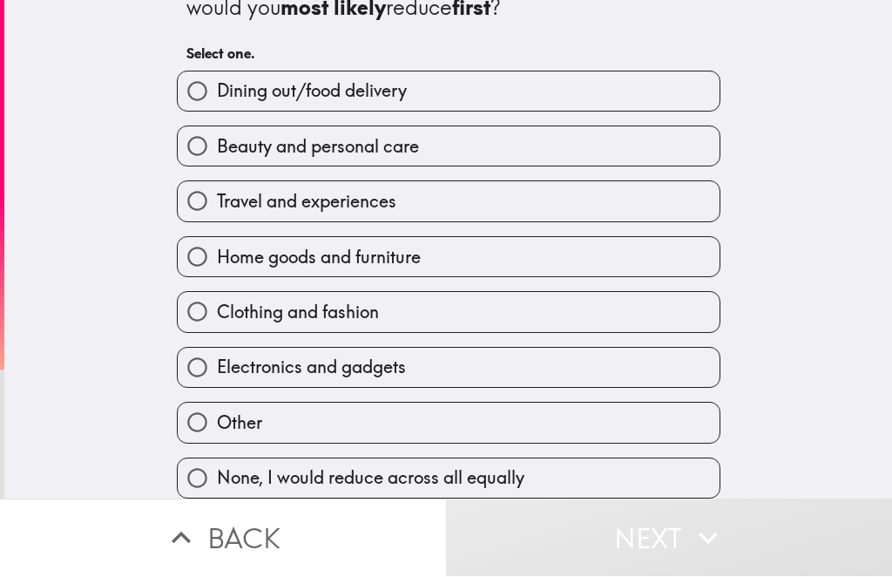
scroll to position [53, 0]
click at [529, 480] on label "None, I would reduce across all equally" at bounding box center [449, 478] width 542 height 39
click at [217, 480] on input "None, I would reduce across all equally" at bounding box center [197, 478] width 39 height 39
radio input "true"
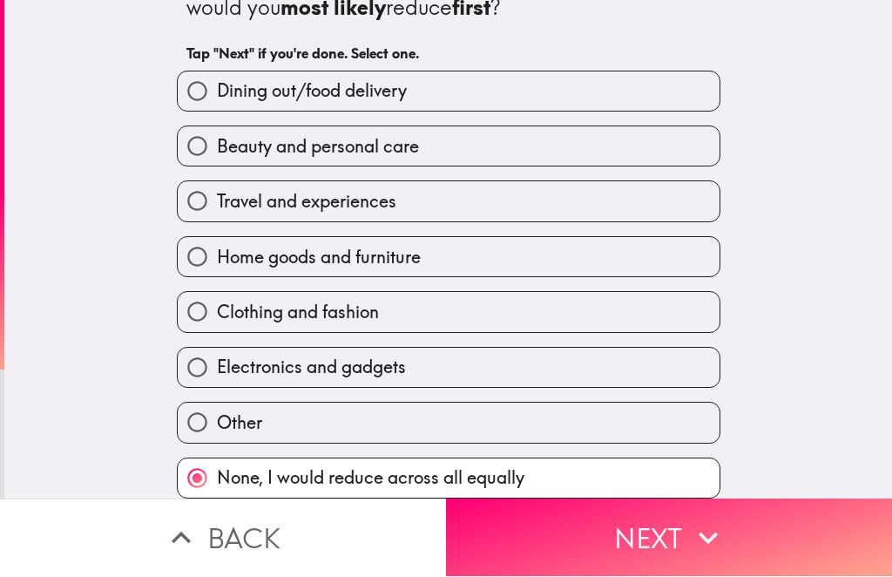
click at [560, 540] on button "Next" at bounding box center [669, 538] width 446 height 78
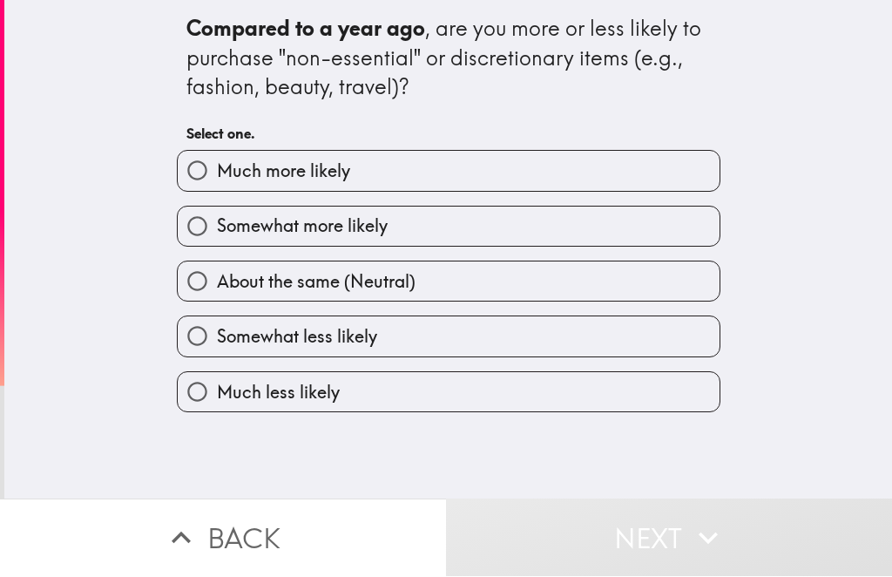
click at [557, 227] on label "Somewhat more likely" at bounding box center [449, 226] width 542 height 39
click at [217, 227] on input "Somewhat more likely" at bounding box center [197, 226] width 39 height 39
radio input "true"
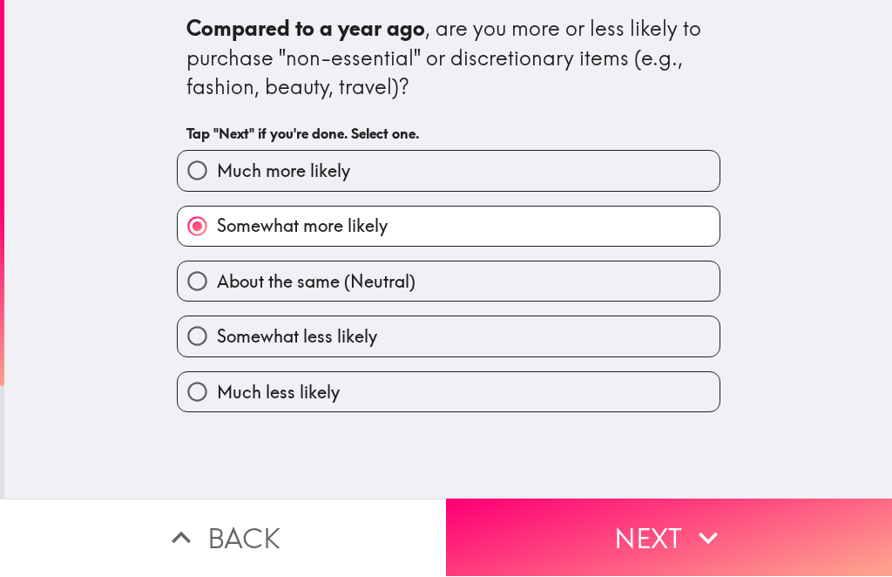
click at [714, 516] on button "Next" at bounding box center [669, 538] width 446 height 78
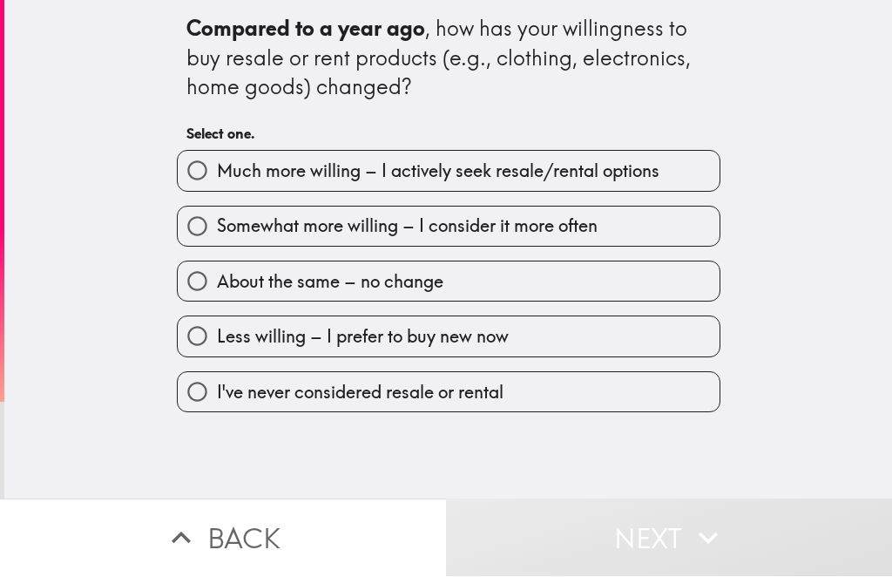
click at [659, 176] on span "Much more willing – I actively seek resale/rental options" at bounding box center [438, 171] width 443 height 24
click at [217, 176] on input "Much more willing – I actively seek resale/rental options" at bounding box center [197, 171] width 39 height 39
radio input "true"
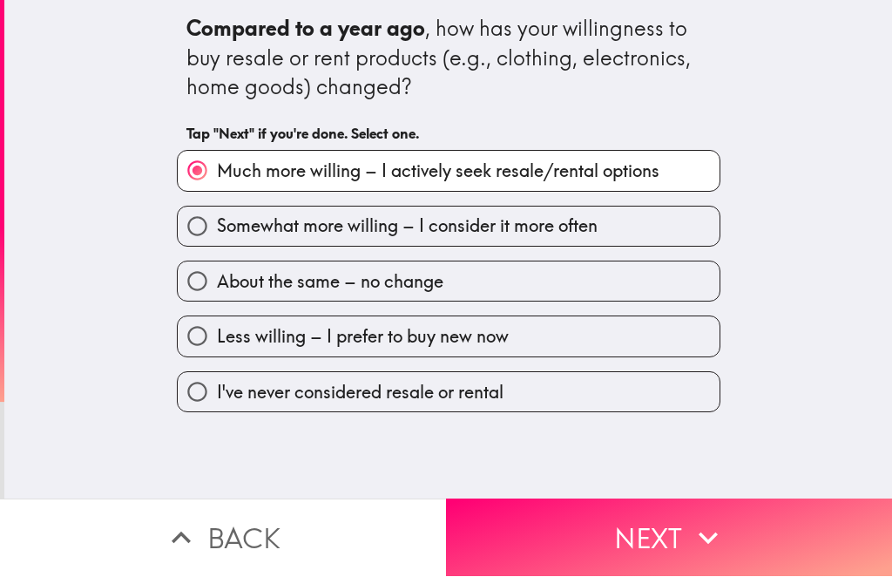
click at [721, 521] on icon "button" at bounding box center [708, 538] width 38 height 38
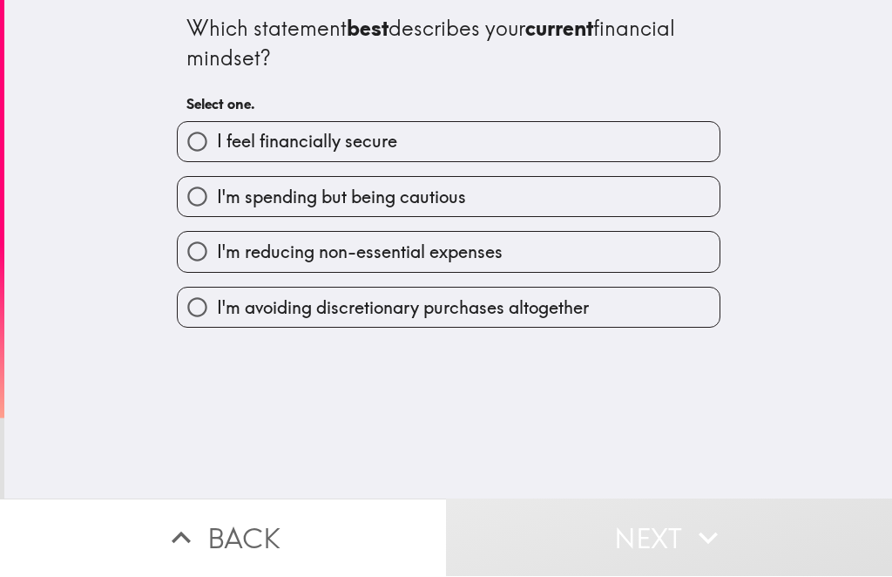
click at [637, 153] on label "I feel financially secure" at bounding box center [449, 142] width 542 height 39
click at [217, 153] on input "I feel financially secure" at bounding box center [197, 142] width 39 height 39
radio input "true"
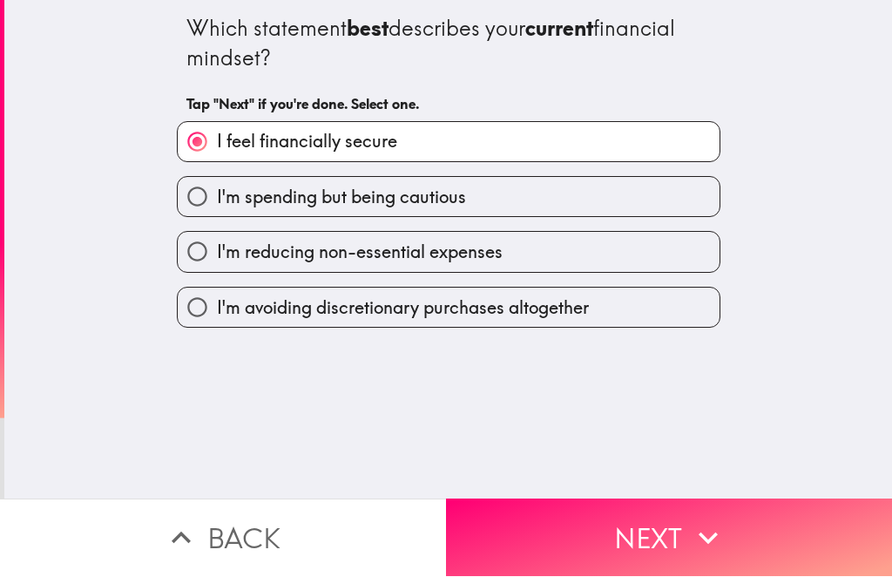
click at [731, 531] on button "Next" at bounding box center [669, 538] width 446 height 78
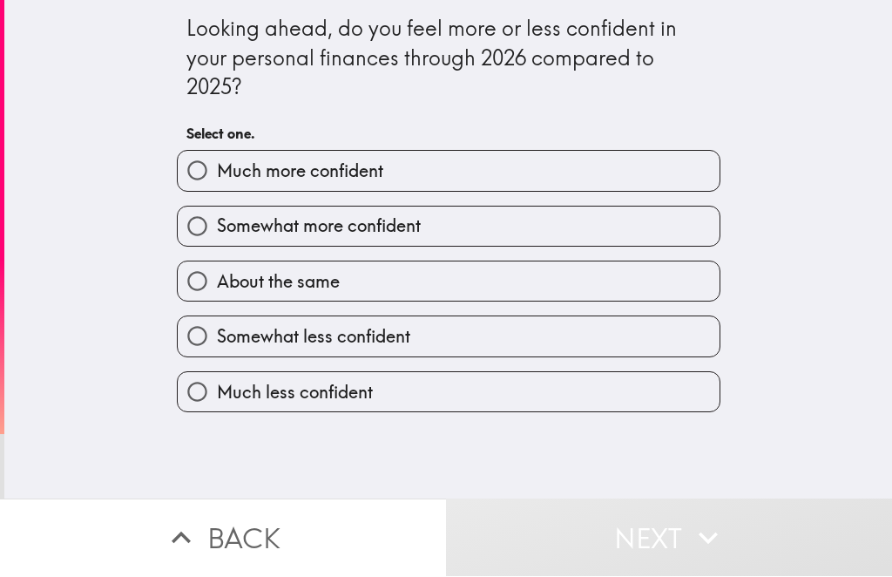
click at [608, 169] on label "Much more confident" at bounding box center [449, 171] width 542 height 39
click at [217, 169] on input "Much more confident" at bounding box center [197, 171] width 39 height 39
radio input "true"
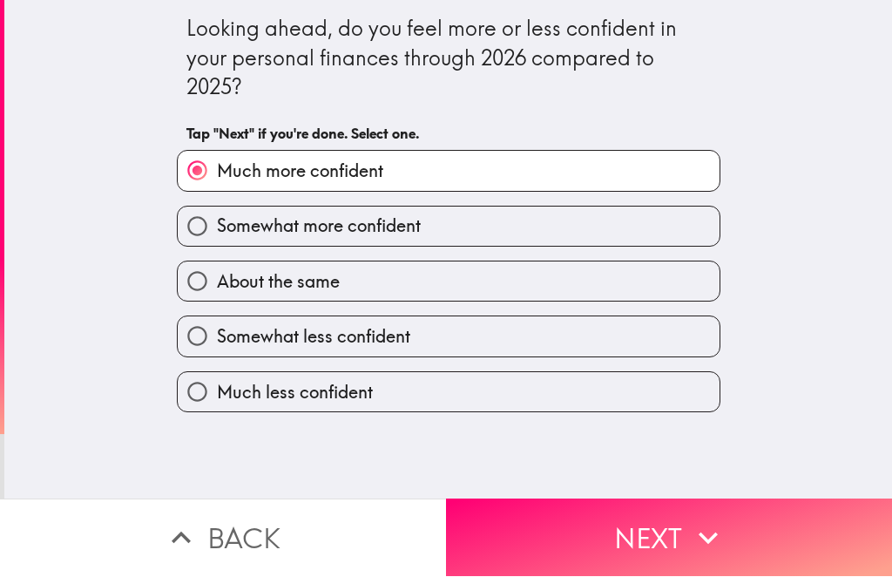
click at [734, 538] on button "Next" at bounding box center [669, 538] width 446 height 78
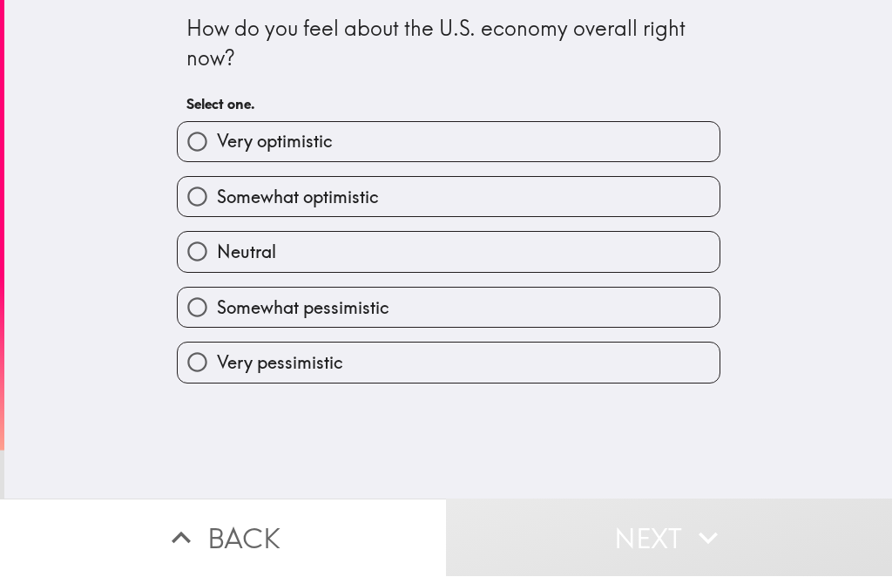
click at [629, 152] on label "Very optimistic" at bounding box center [449, 142] width 542 height 39
click at [217, 152] on input "Very optimistic" at bounding box center [197, 142] width 39 height 39
radio input "true"
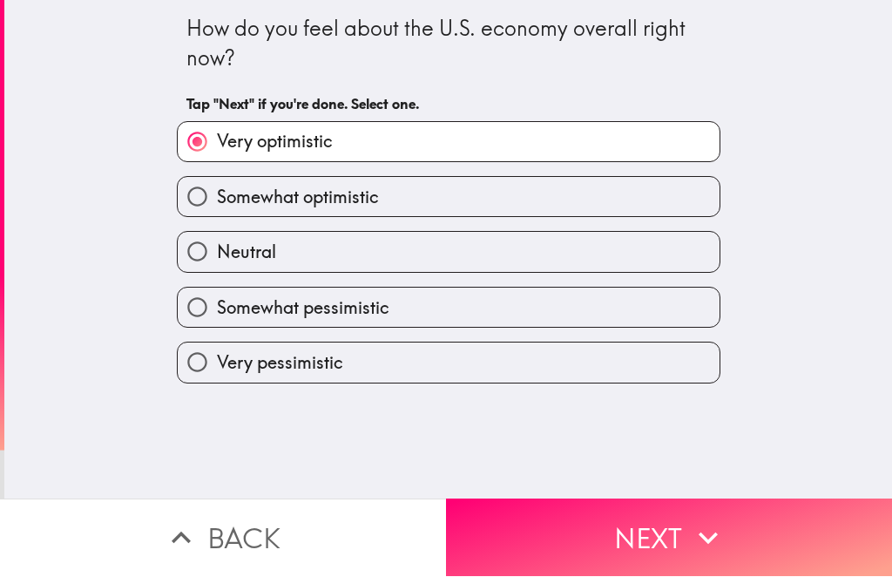
click at [724, 530] on icon "button" at bounding box center [708, 538] width 38 height 38
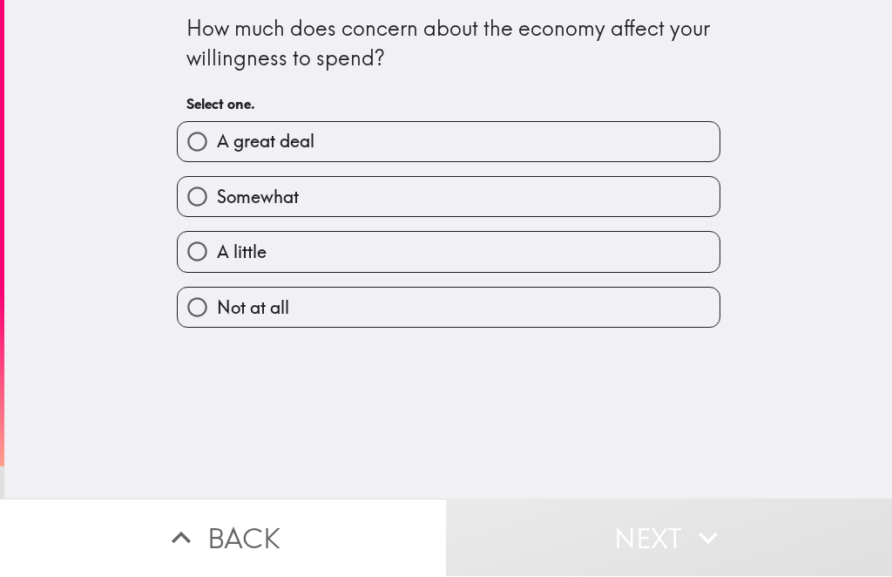
click at [628, 201] on label "Somewhat" at bounding box center [449, 197] width 542 height 39
click at [217, 201] on input "Somewhat" at bounding box center [197, 197] width 39 height 39
radio input "true"
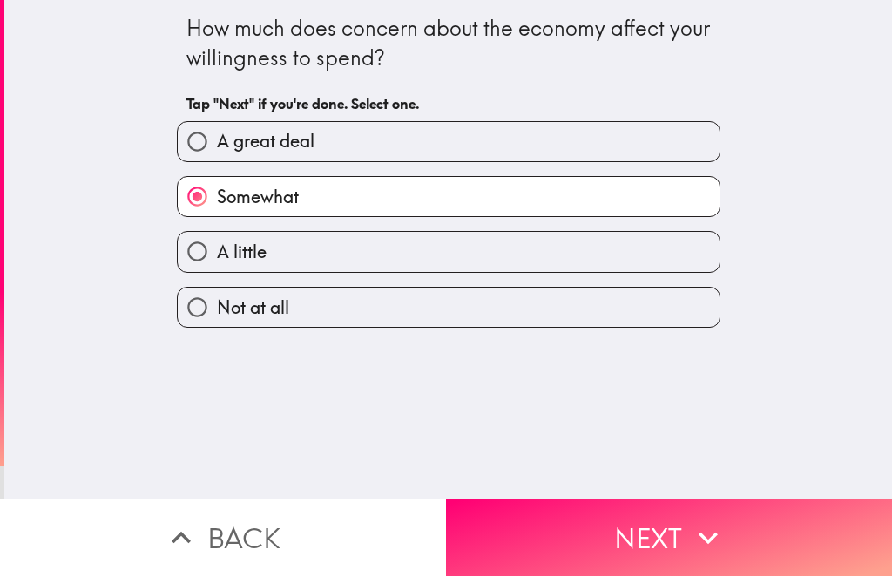
click at [719, 513] on button "Next" at bounding box center [669, 538] width 446 height 78
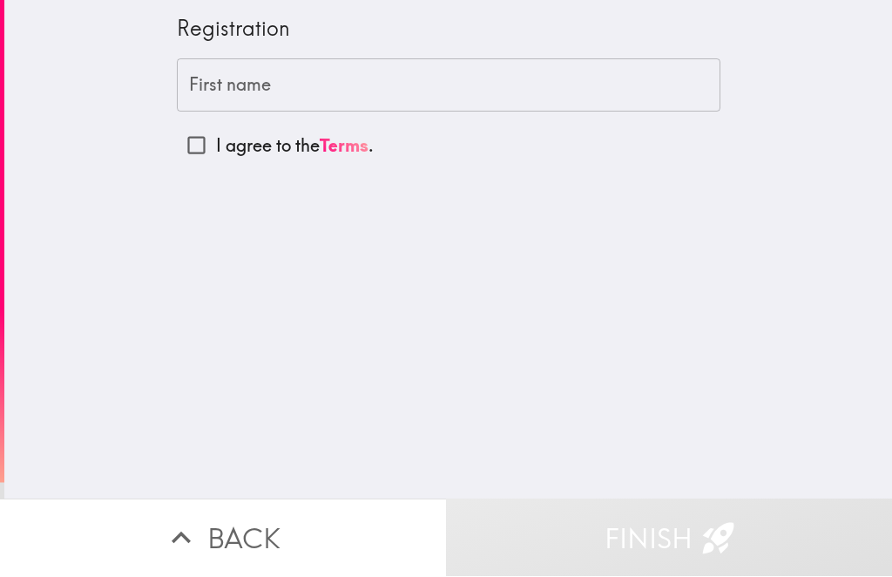
click at [608, 100] on input "First name" at bounding box center [449, 86] width 544 height 54
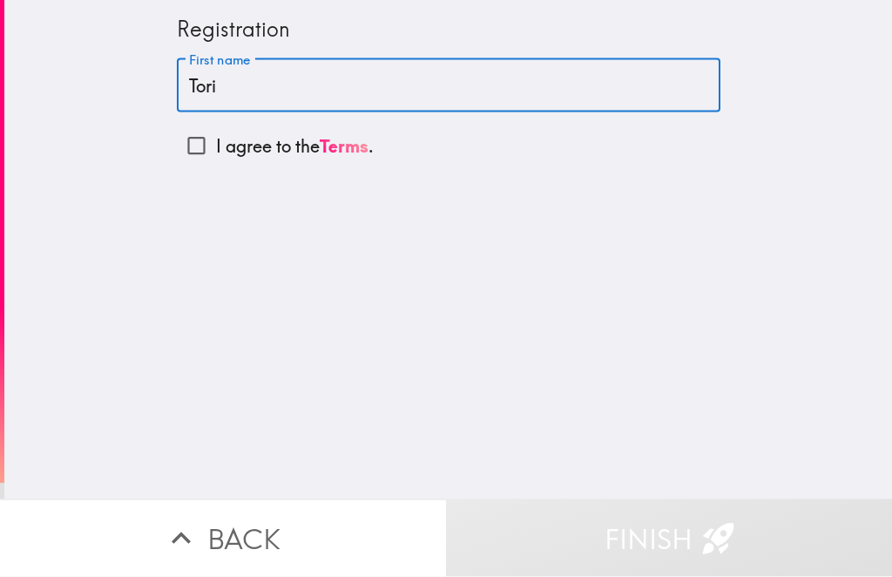
type input "Tori"
click at [198, 136] on input "I agree to the Terms ." at bounding box center [196, 145] width 39 height 39
checkbox input "true"
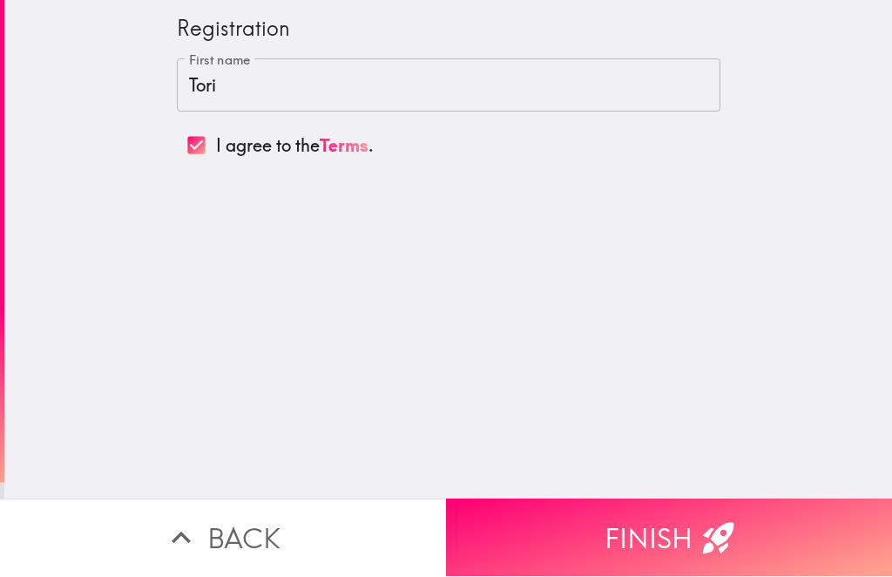
click at [646, 540] on button "Finish" at bounding box center [669, 538] width 446 height 78
